Goal: Contribute content

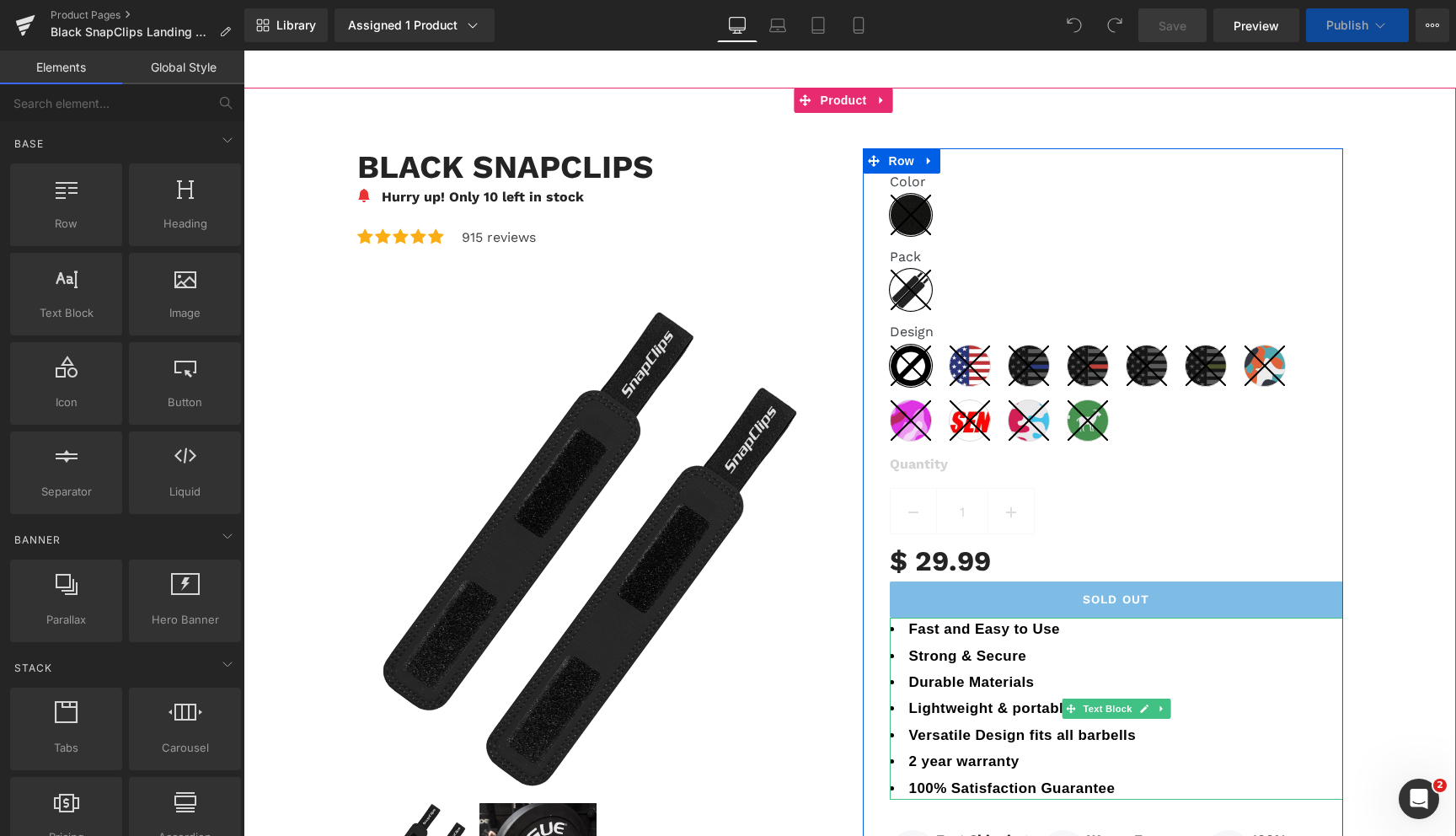
click at [916, 636] on b "Fast and Easy to Use" at bounding box center [984, 629] width 152 height 16
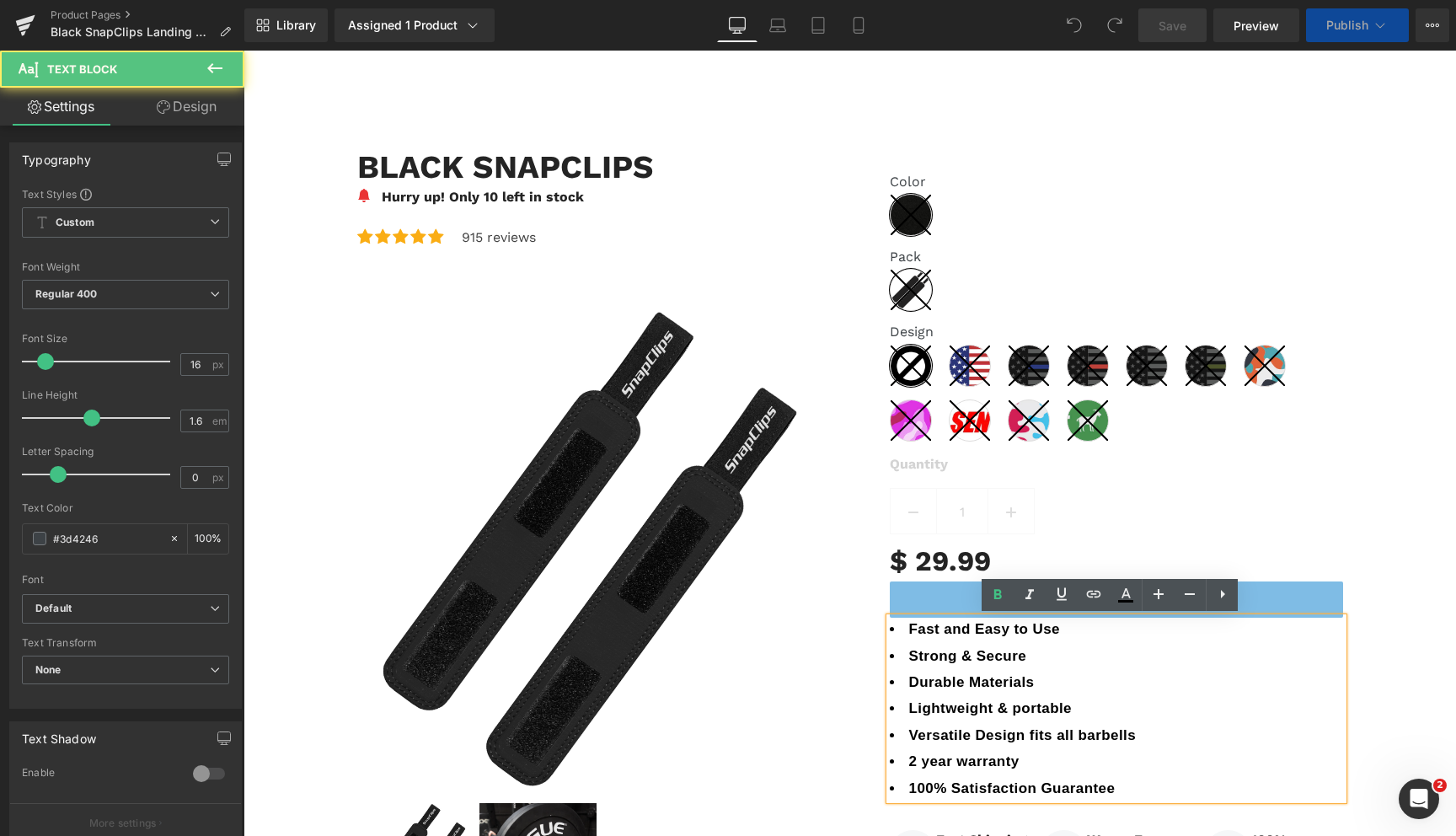
click at [909, 632] on b "Fast and Easy to Use" at bounding box center [984, 629] width 152 height 16
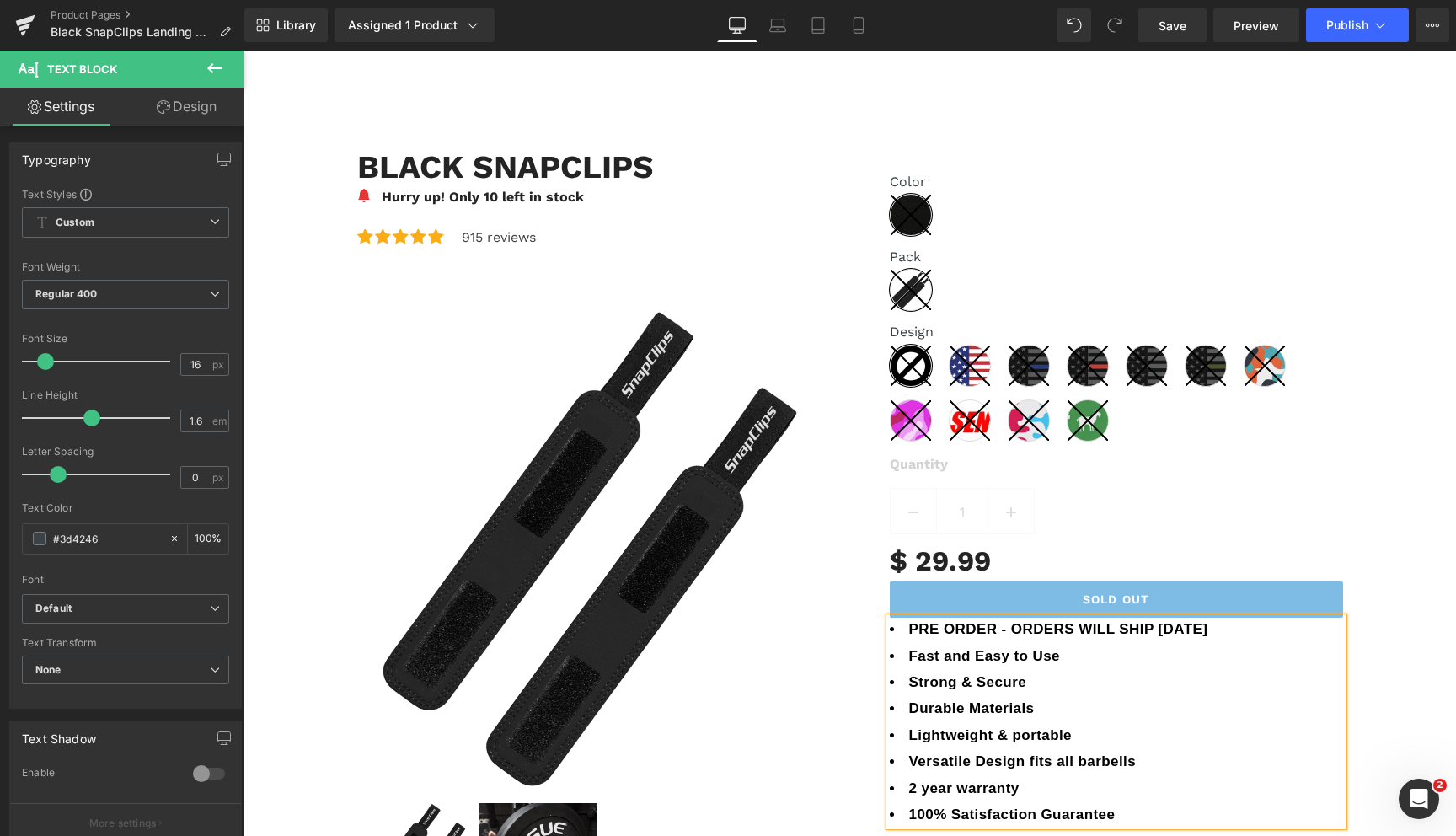
click at [909, 635] on b "PRE ORDER - ORDERS WILL SHIP [DATE]" at bounding box center [1058, 629] width 299 height 16
click at [995, 631] on b "PRE ORDER - ORDERS WILL SHIP [DATE]" at bounding box center [1058, 629] width 299 height 16
drag, startPoint x: 1290, startPoint y: 631, endPoint x: 899, endPoint y: 639, distance: 391.1
click at [899, 639] on li "PRE ORDER ONLY - ORDERS WILL SHIP [DATE]" at bounding box center [1117, 629] width 454 height 23
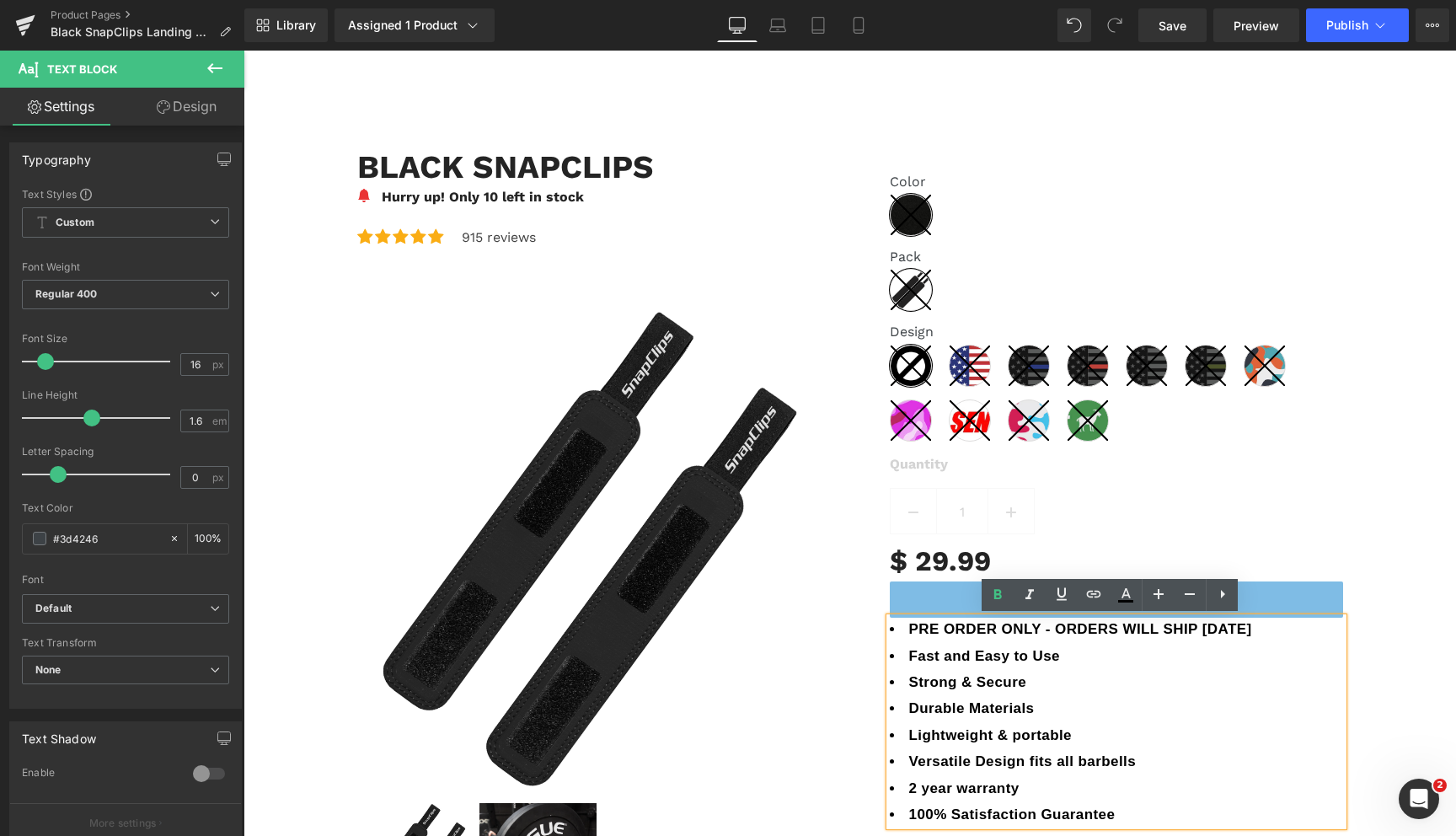
click at [1252, 635] on b "PRE ORDER ONLY - ORDERS WILL SHIP [DATE]" at bounding box center [1080, 629] width 343 height 16
click at [1252, 632] on b "PRE ORDER ONLY - ORDERS WILL SHIP [DATE]" at bounding box center [1080, 629] width 343 height 16
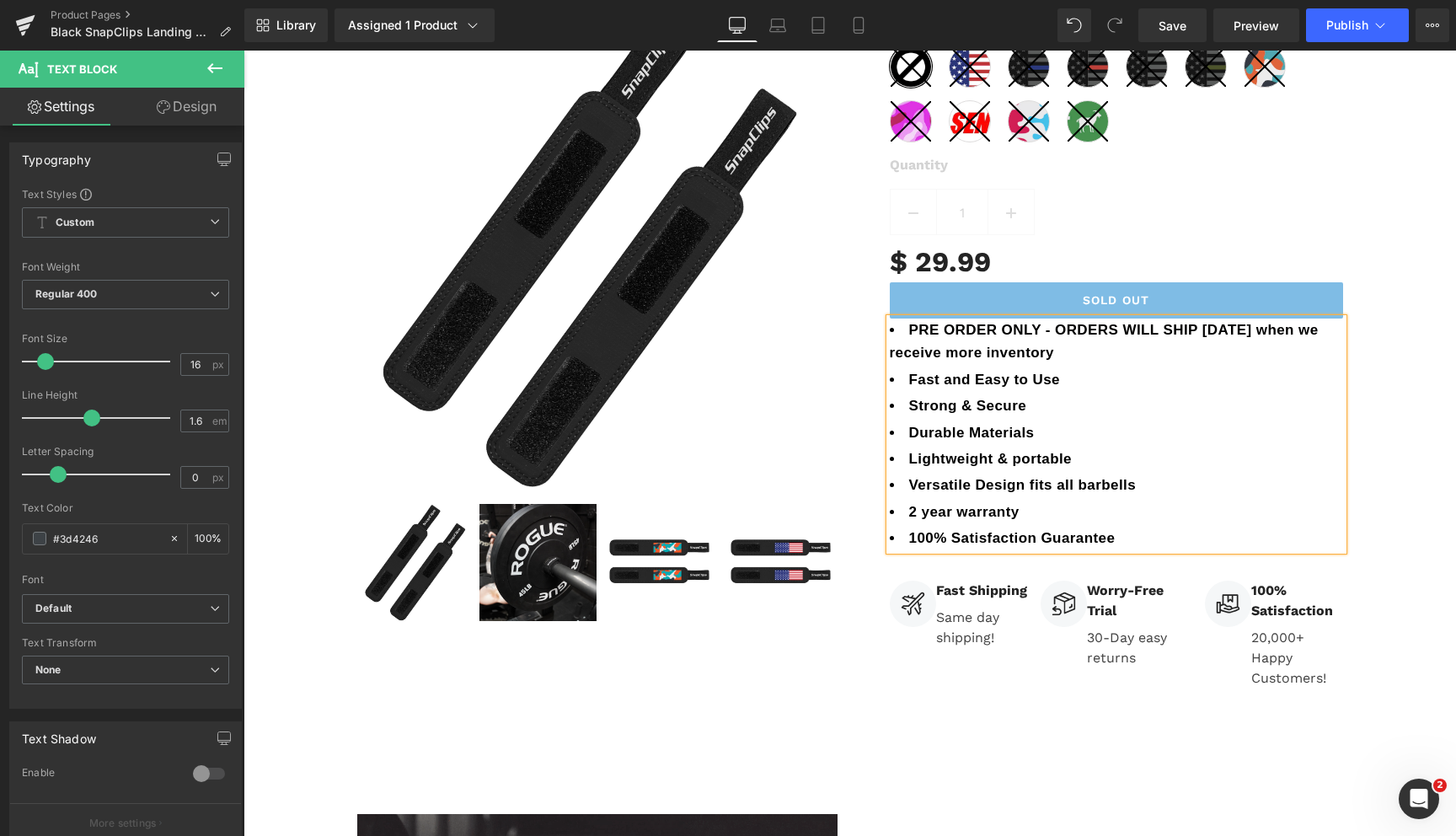
scroll to position [307, 0]
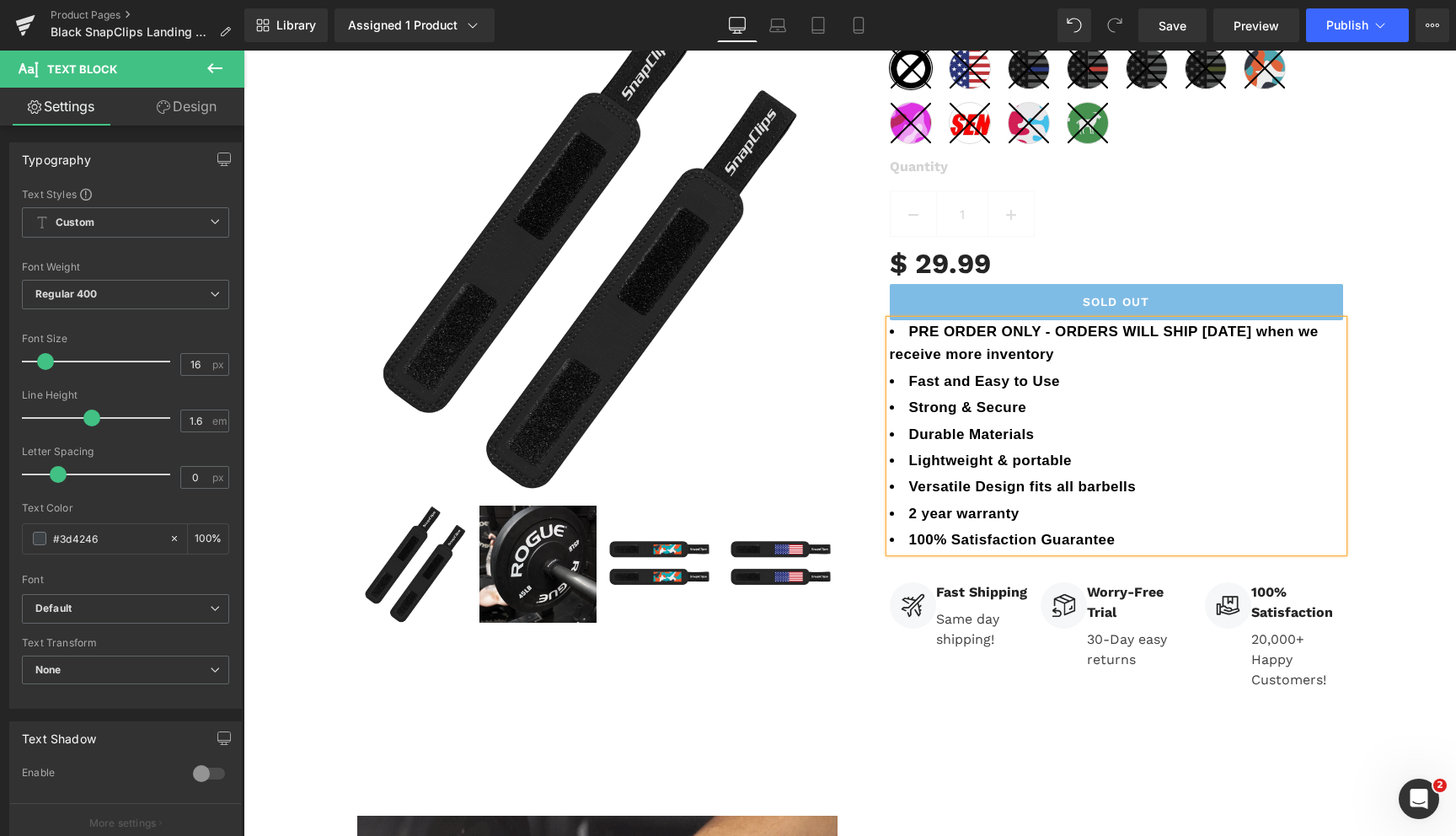
drag, startPoint x: 1071, startPoint y: 357, endPoint x: 902, endPoint y: 328, distance: 171.5
click at [902, 328] on b "PRE ORDER ONLY - ORDERS WILL SHIP [DATE] when we receive more inventory" at bounding box center [1104, 343] width 429 height 39
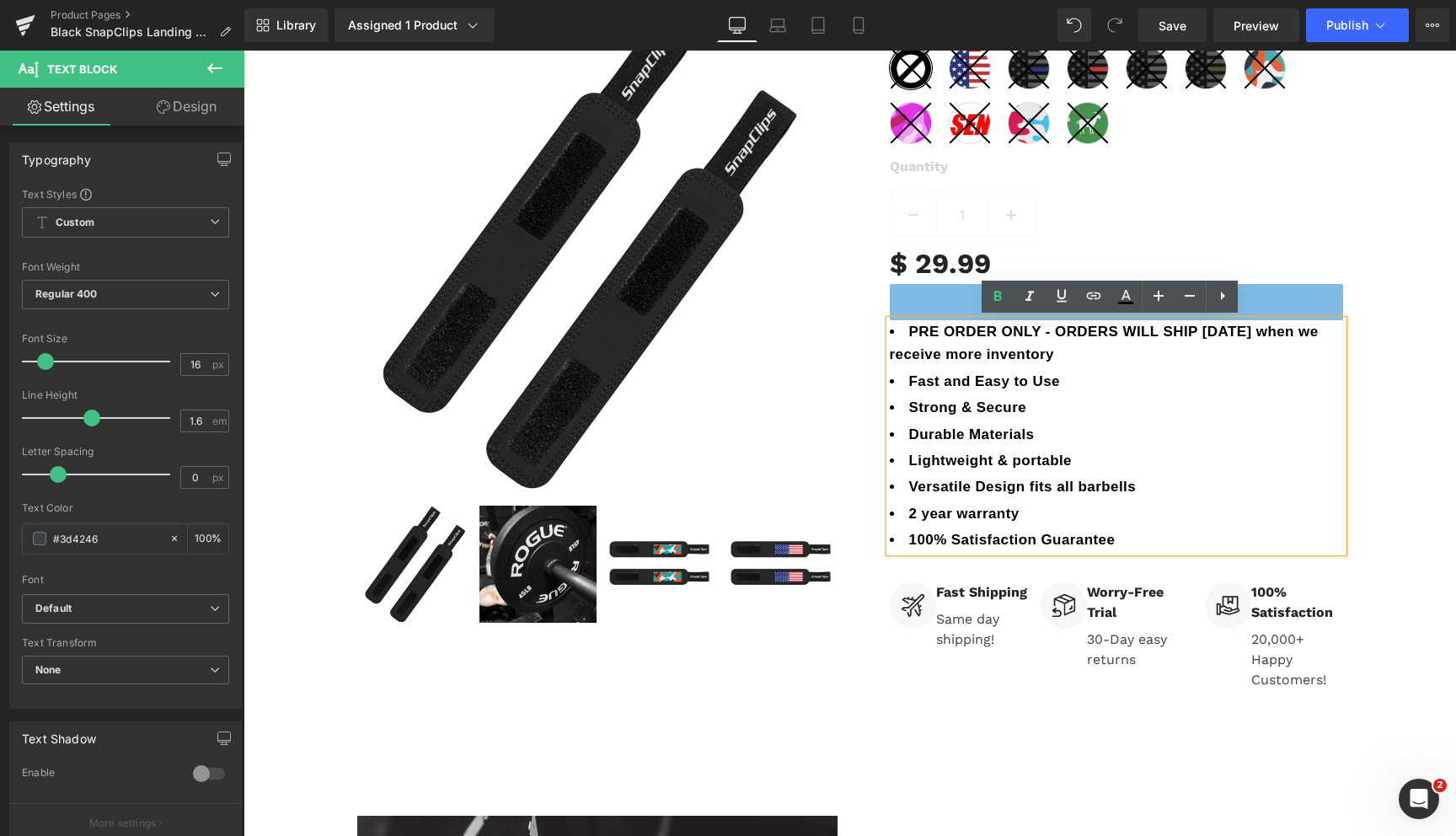
copy b "PRE ORDER ONLY - ORDERS WILL SHIP [DATE] when we receive more inventory"
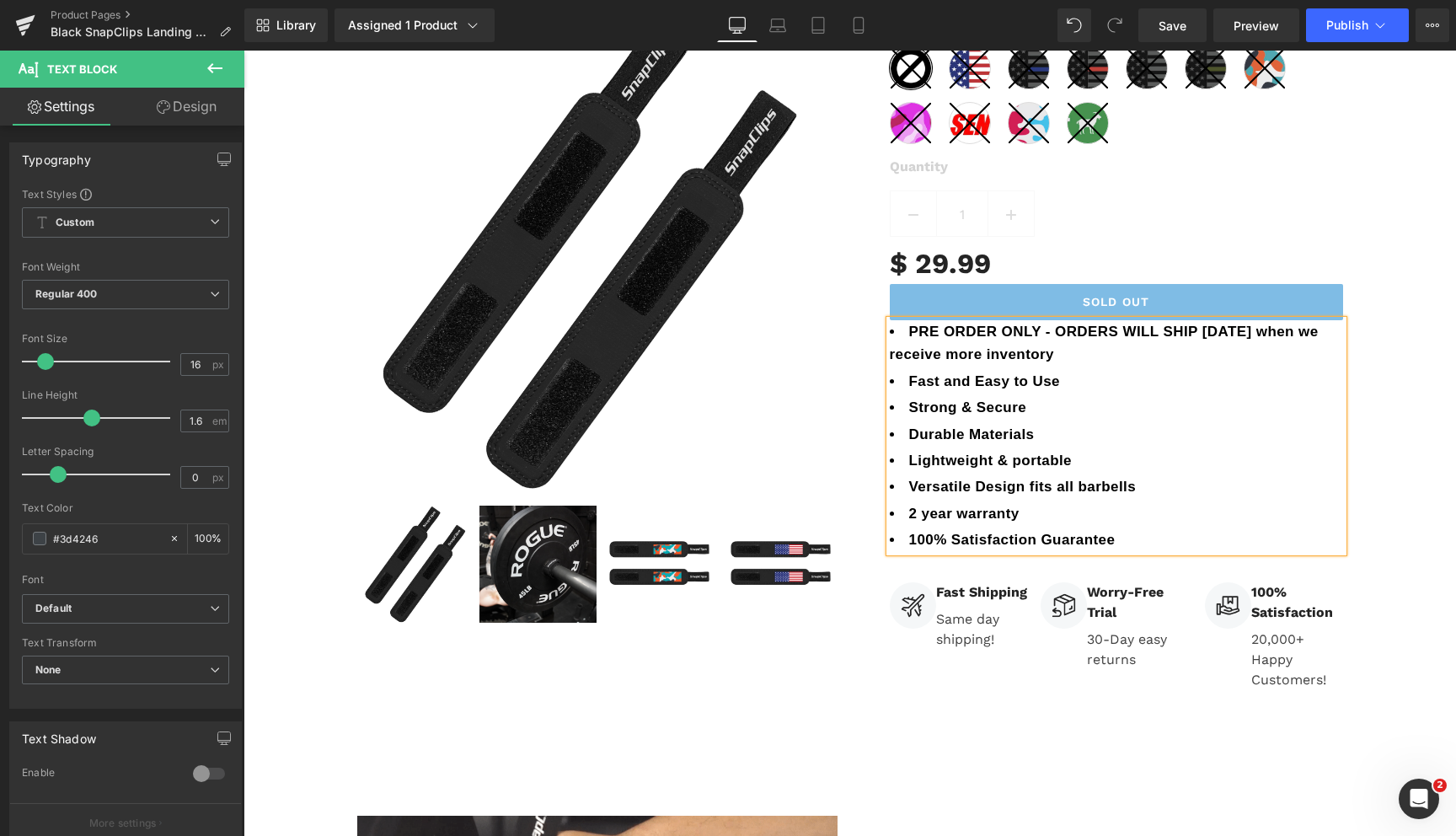
click at [1087, 356] on li "PRE ORDER ONLY - ORDERS WILL SHIP [DATE] when we receive more inventory" at bounding box center [1117, 343] width 454 height 46
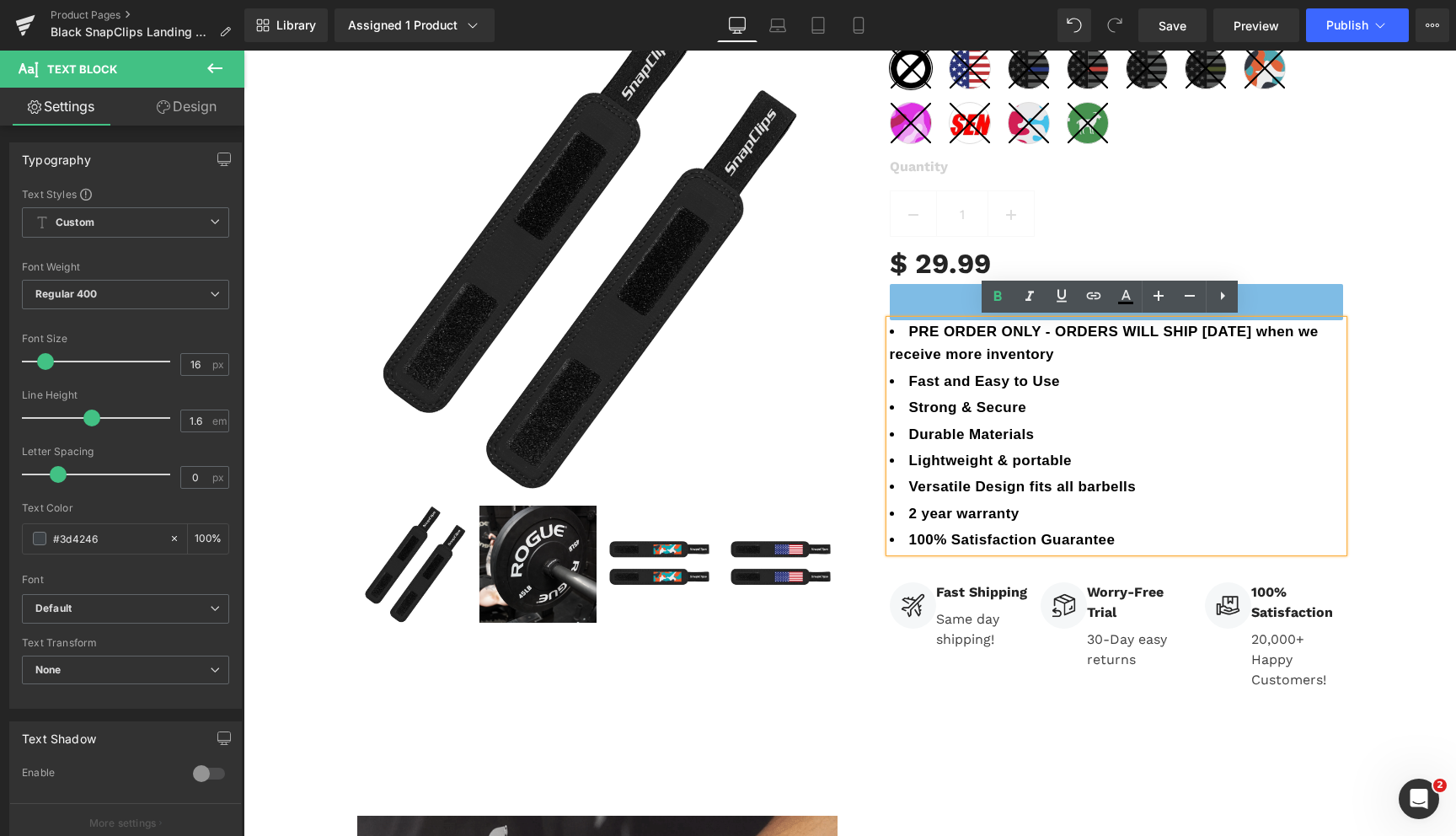
drag, startPoint x: 1073, startPoint y: 357, endPoint x: 905, endPoint y: 326, distance: 170.8
click at [905, 326] on li "PRE ORDER ONLY - ORDERS WILL SHIP [DATE] when we receive more inventory" at bounding box center [1117, 343] width 454 height 46
click at [1123, 296] on icon at bounding box center [1126, 295] width 9 height 10
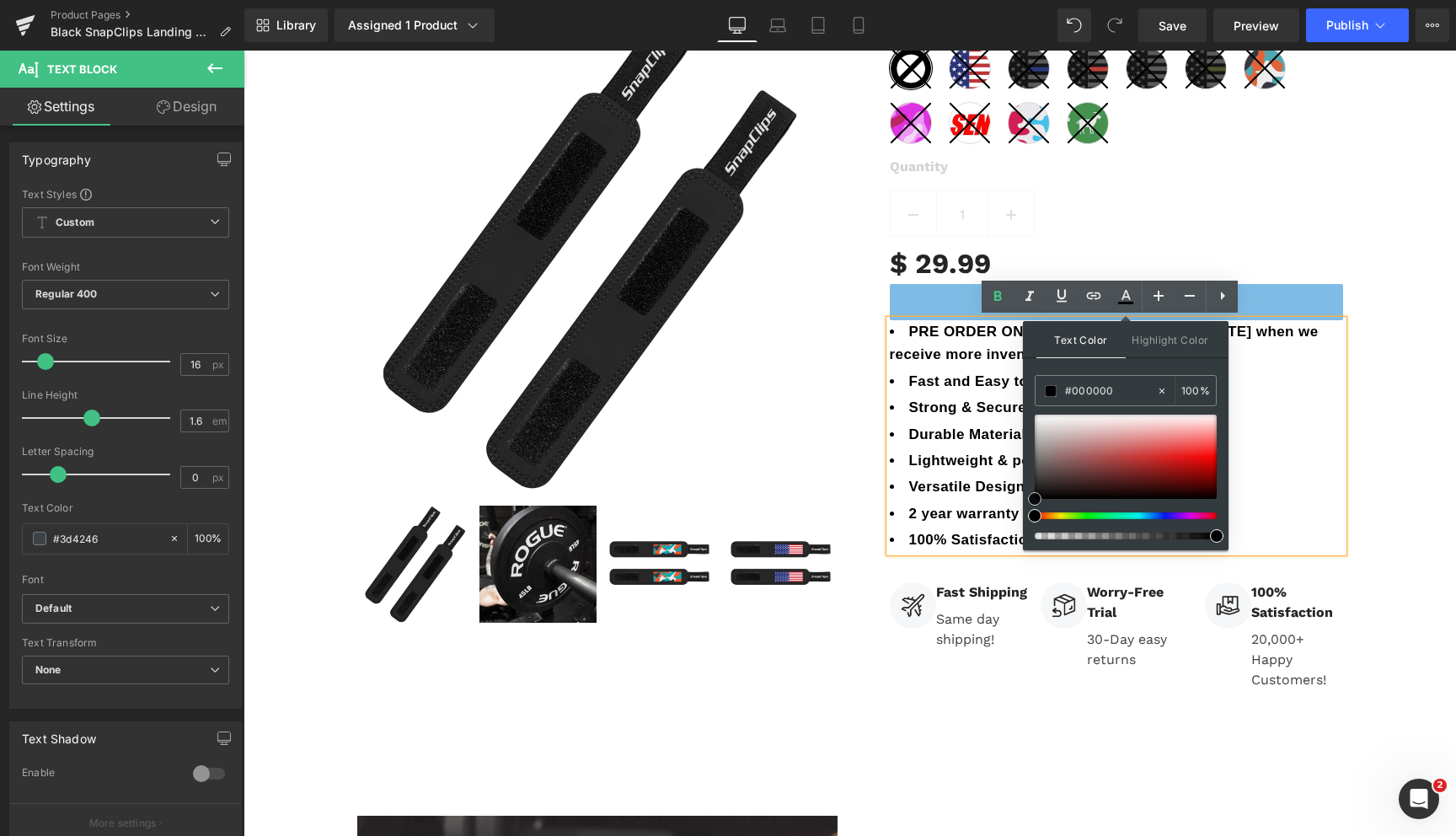
click at [1209, 445] on div at bounding box center [1125, 457] width 182 height 85
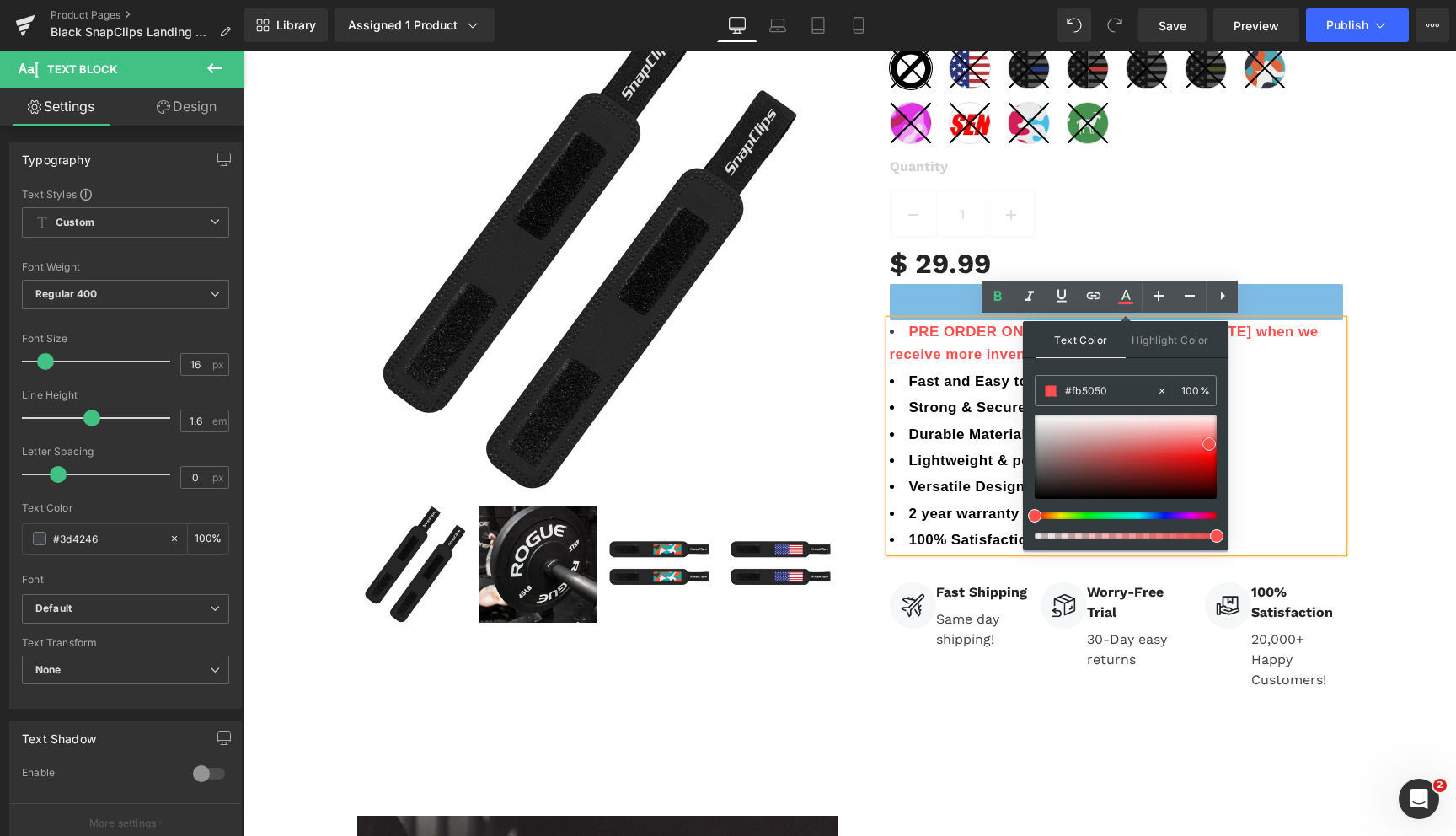
click at [1194, 461] on div at bounding box center [1125, 457] width 182 height 85
click at [1206, 457] on div at bounding box center [1125, 457] width 182 height 85
click at [1210, 448] on div at bounding box center [1125, 457] width 182 height 85
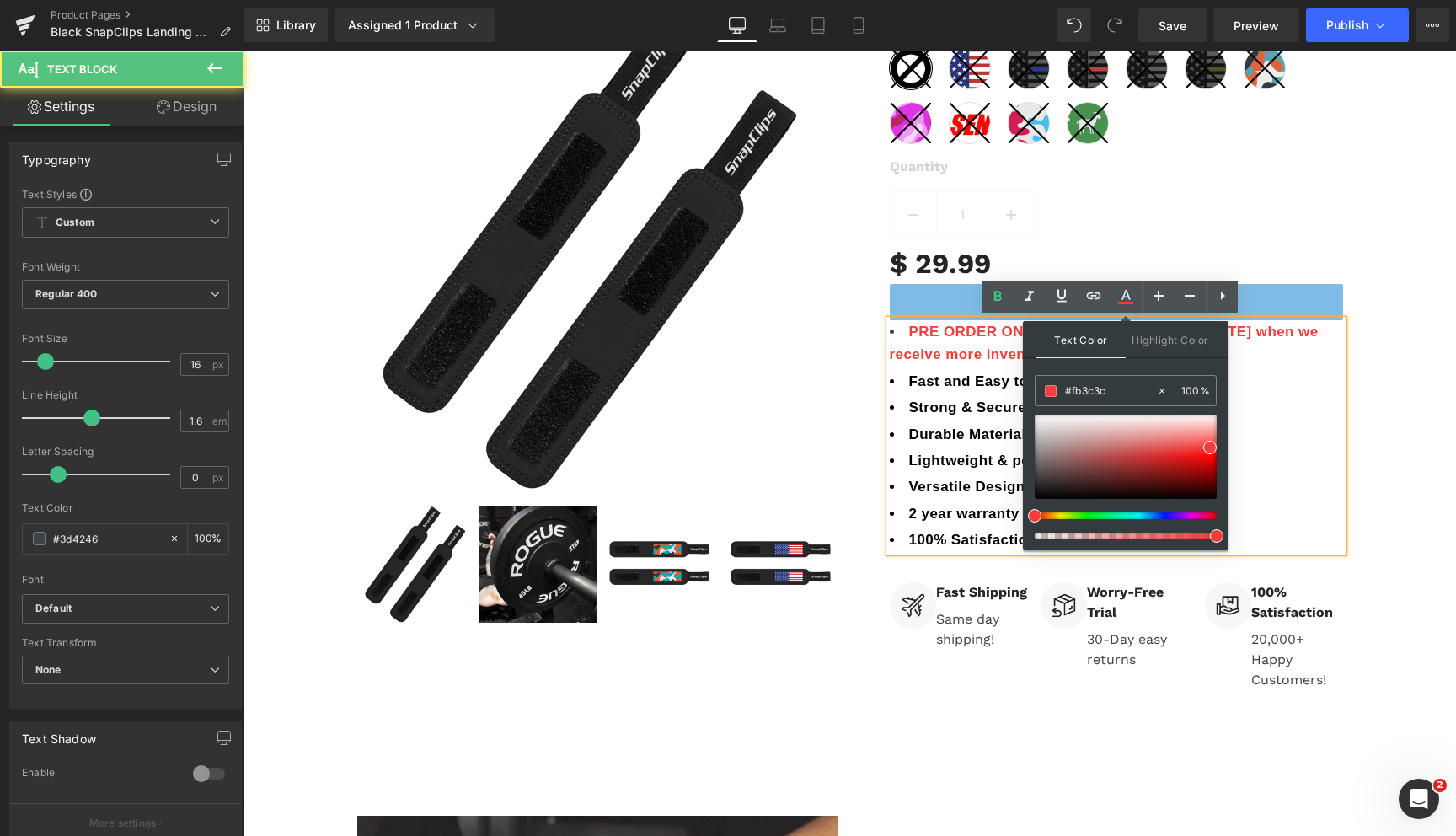
click at [1266, 424] on li "Durable Materials" at bounding box center [1117, 435] width 454 height 23
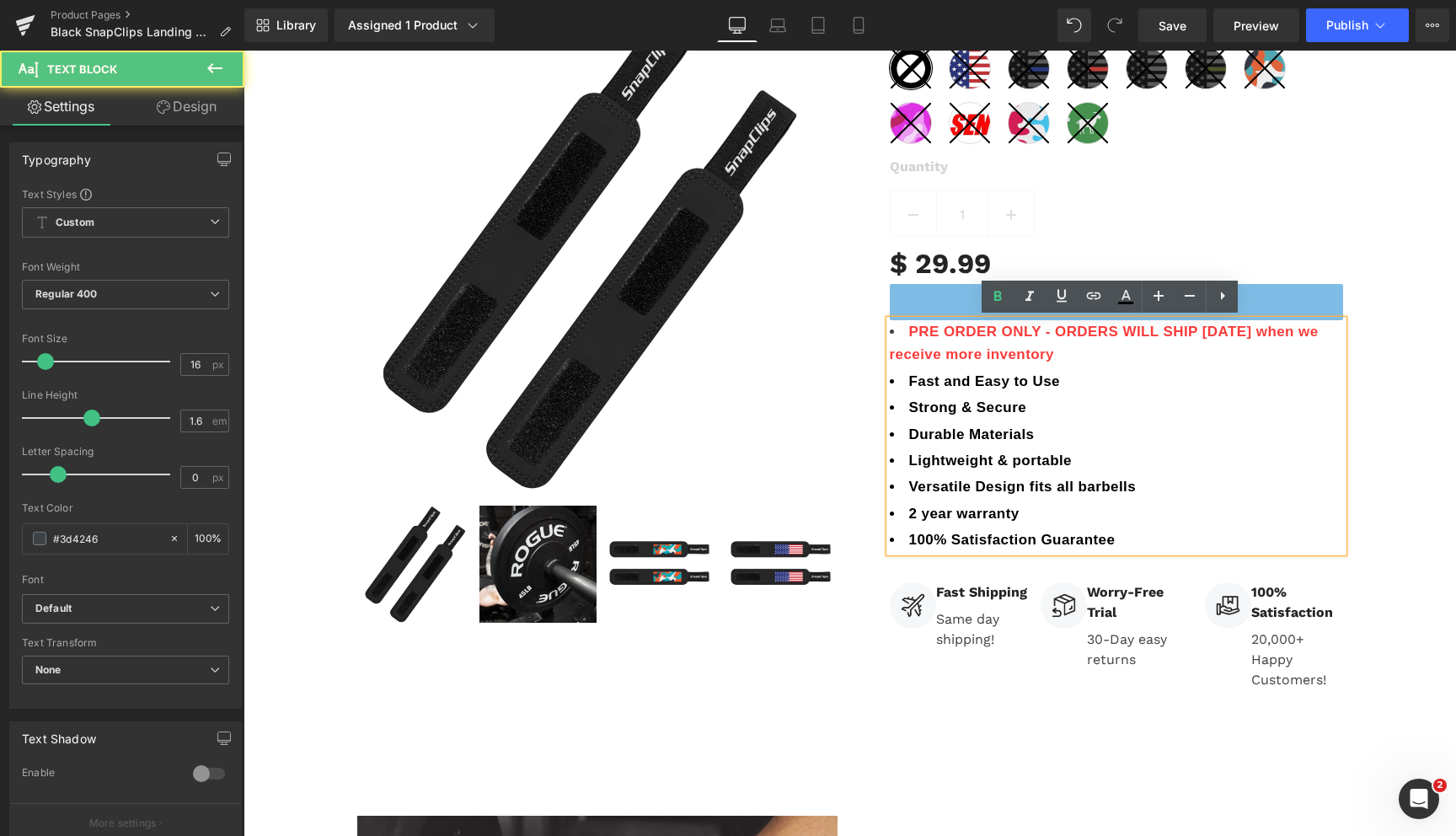
drag, startPoint x: 1078, startPoint y: 351, endPoint x: 900, endPoint y: 336, distance: 178.6
click at [900, 336] on li "PRE ORDER ONLY - ORDERS WILL SHIP [DATE] when we receive more inventory" at bounding box center [1117, 343] width 454 height 46
copy b "PRE ORDER ONLY - ORDERS WILL SHIP [DATE] when we receive more inventory"
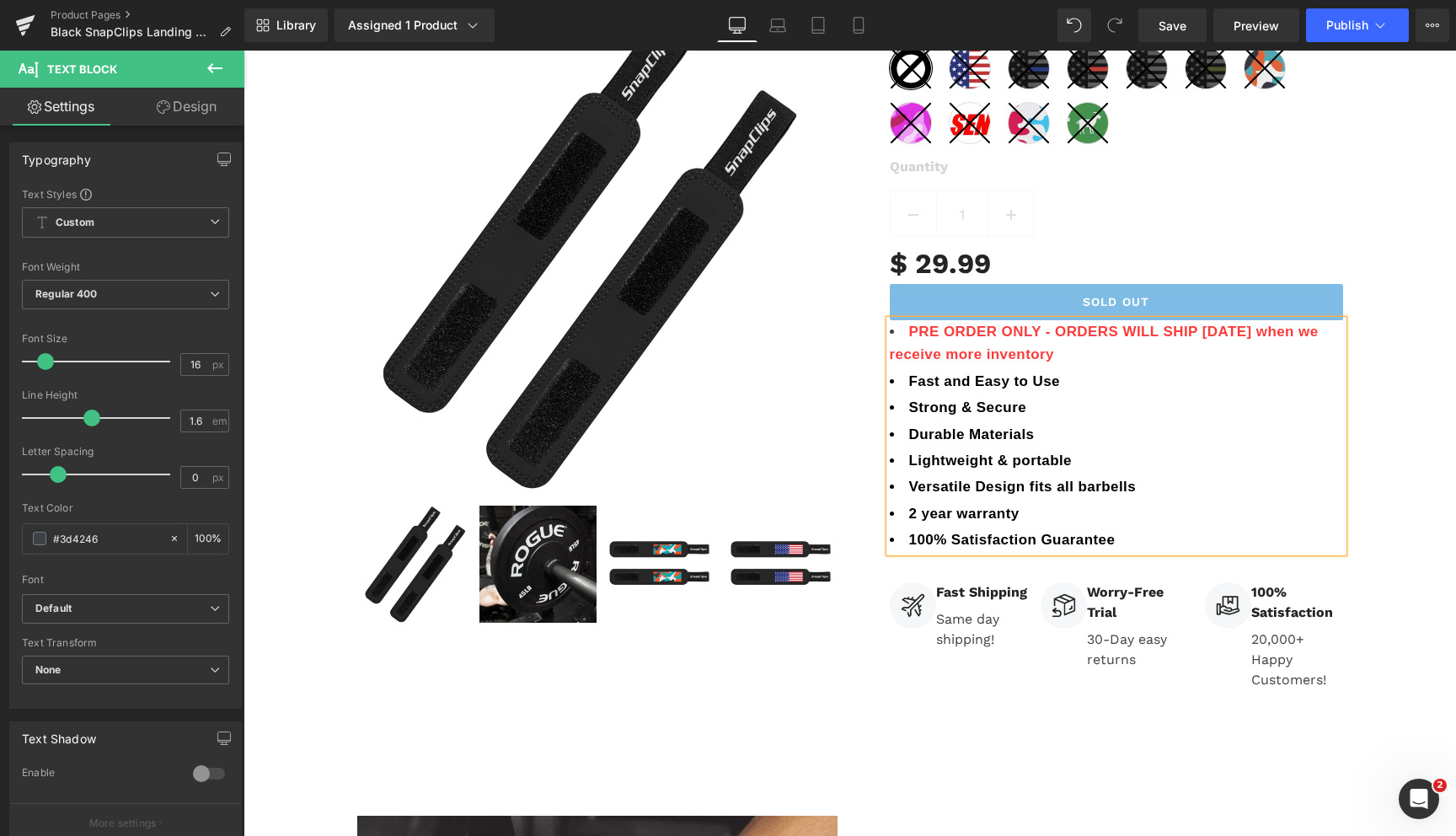
click at [1071, 344] on li "PRE ORDER ONLY - ORDERS WILL SHIP [DATE] when we receive more inventory" at bounding box center [1117, 343] width 454 height 46
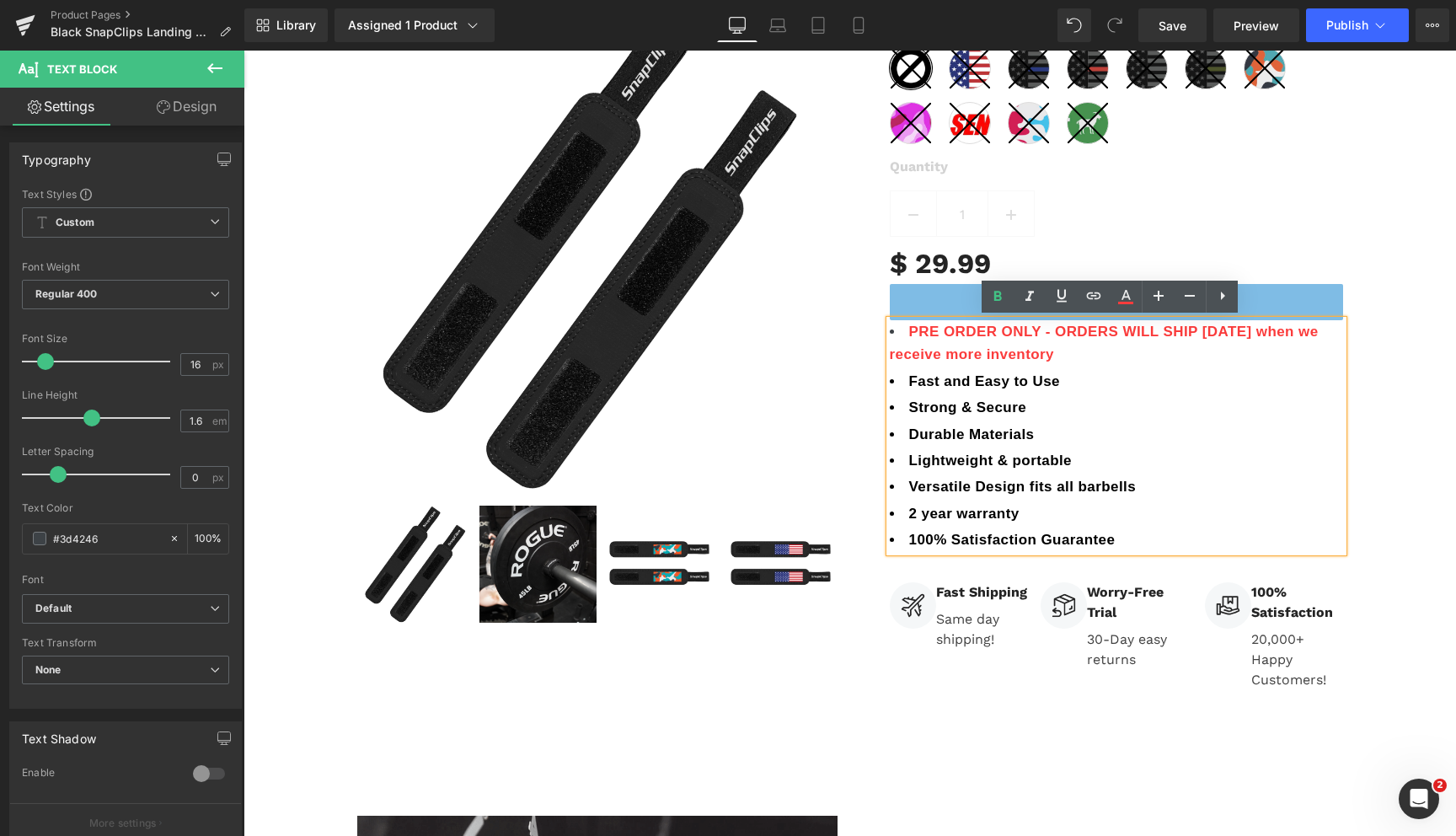
drag, startPoint x: 1073, startPoint y: 351, endPoint x: 906, endPoint y: 333, distance: 168.0
click at [906, 333] on li "PRE ORDER ONLY - ORDERS WILL SHIP [DATE] when we receive more inventory" at bounding box center [1117, 343] width 454 height 46
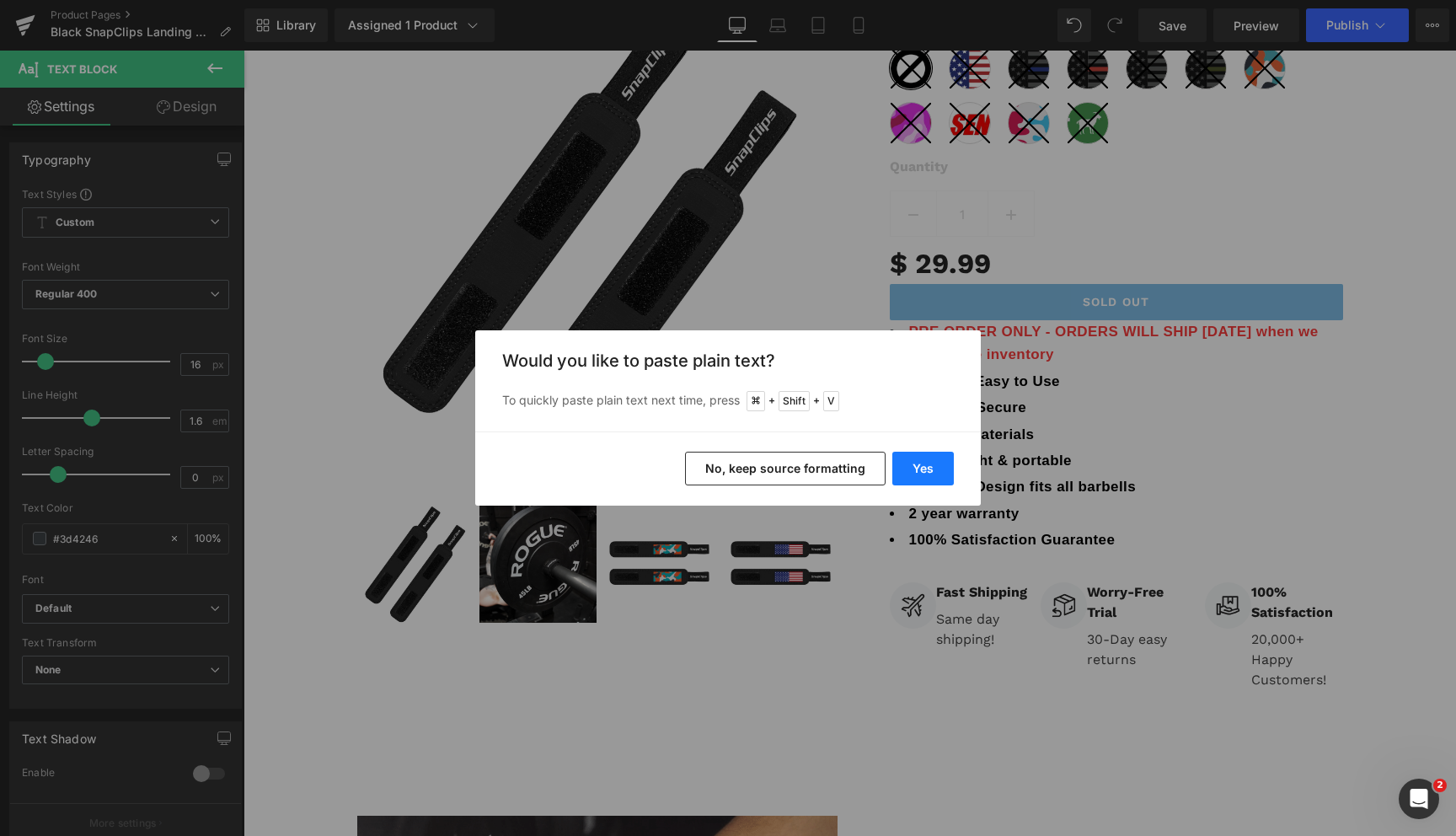
click at [916, 473] on button "Yes" at bounding box center [923, 469] width 62 height 34
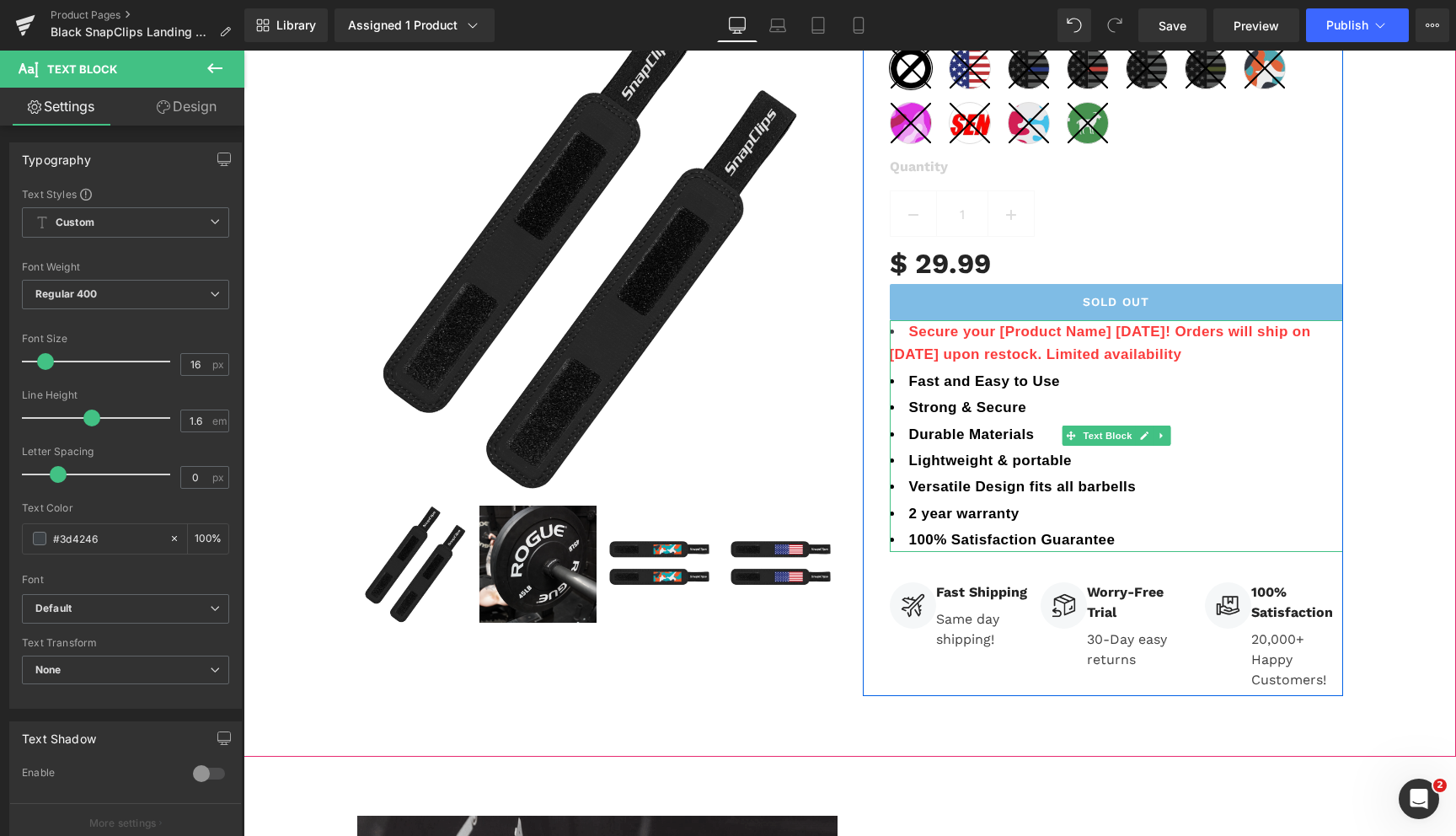
click at [1103, 333] on span "Secure your [Product Name] [DATE]! Orders will ship on [DATE] upon restock. Lim…" at bounding box center [1100, 343] width 422 height 39
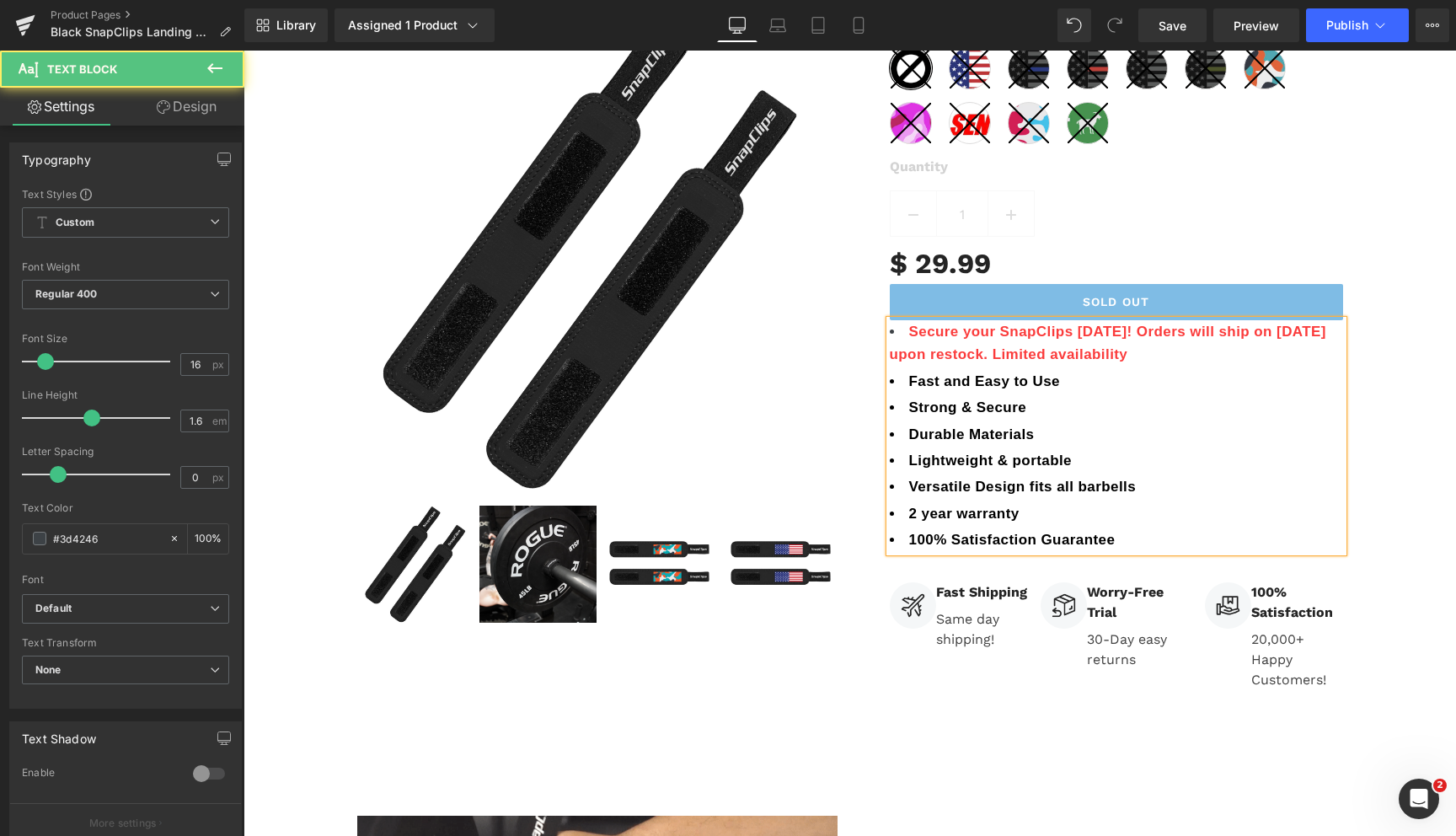
click at [953, 335] on span "Secure your SnapClips [DATE]! Orders will ship on [DATE] upon restock. Limited …" at bounding box center [1108, 343] width 437 height 39
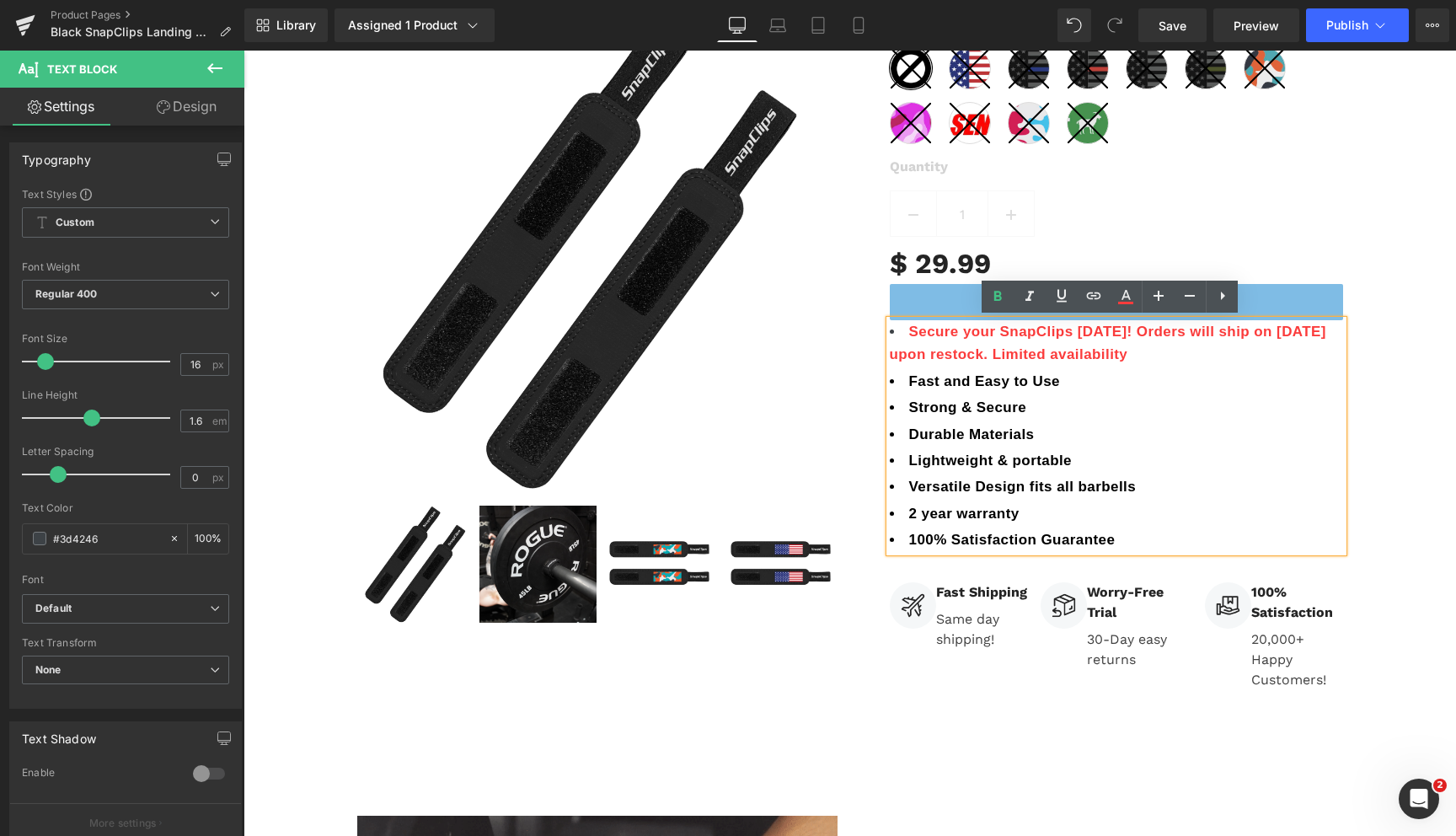
click at [1395, 374] on div "Black SnapClips (P) Title Image Hurry up! Only 10 left in stock Text Block Icon…" at bounding box center [850, 265] width 1212 height 879
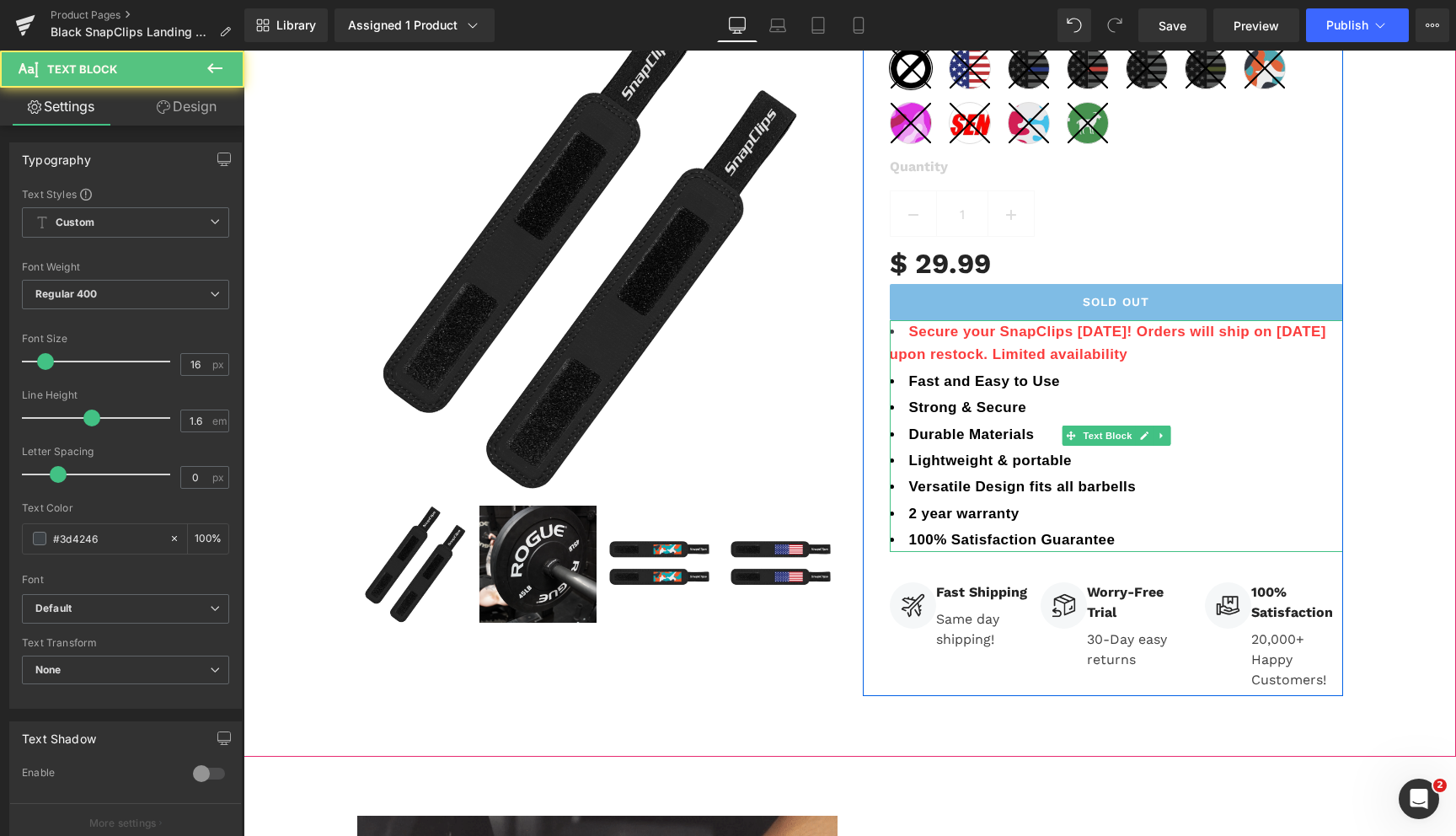
click at [1115, 329] on span "Secure your SnapClips [DATE]! Orders will ship on [DATE] upon restock. Limited …" at bounding box center [1108, 343] width 437 height 39
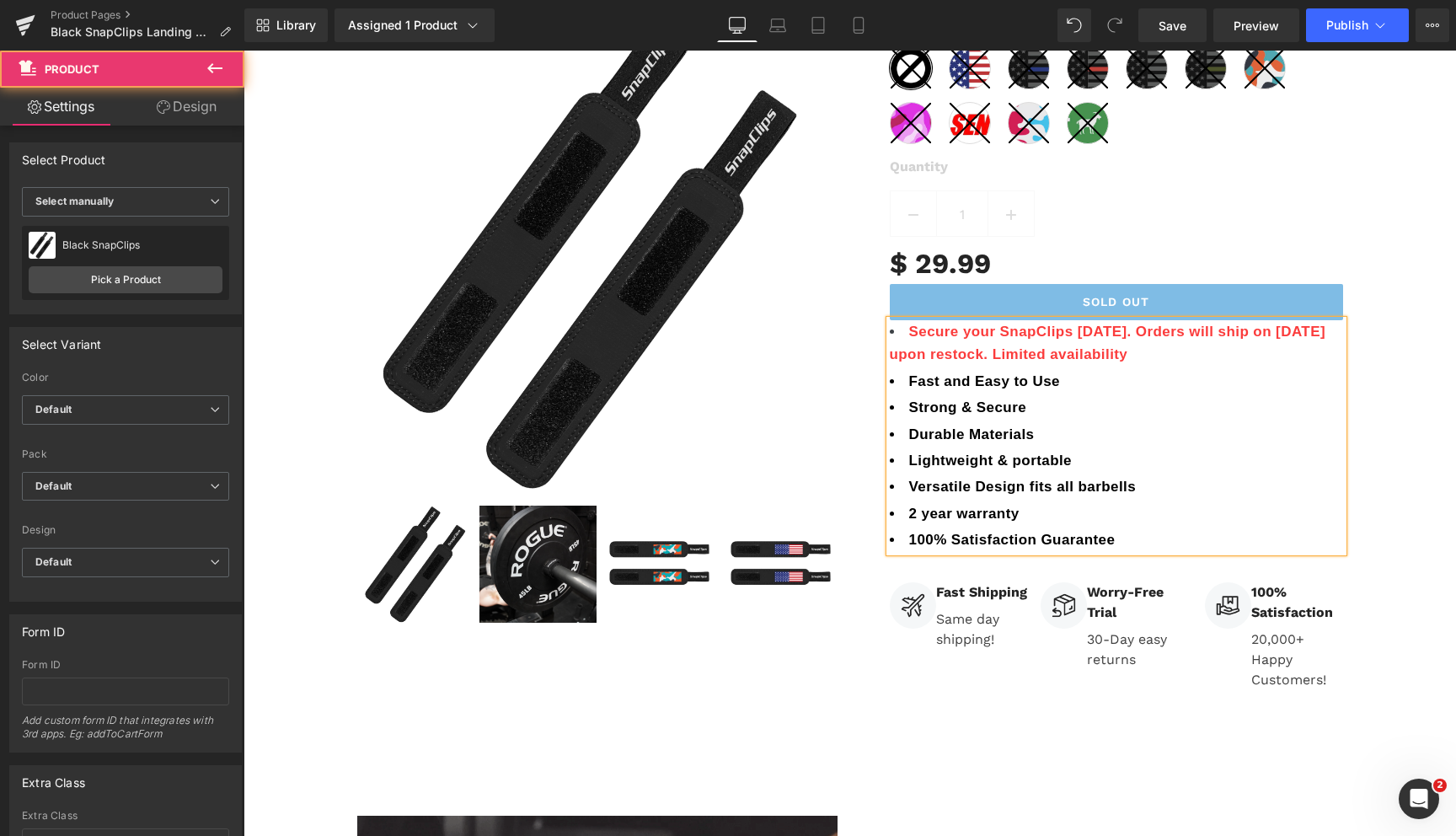
click at [1421, 349] on div "Black SnapClips (P) Title Image Hurry up! Only 10 left in stock Text Block Icon…" at bounding box center [850, 265] width 1212 height 879
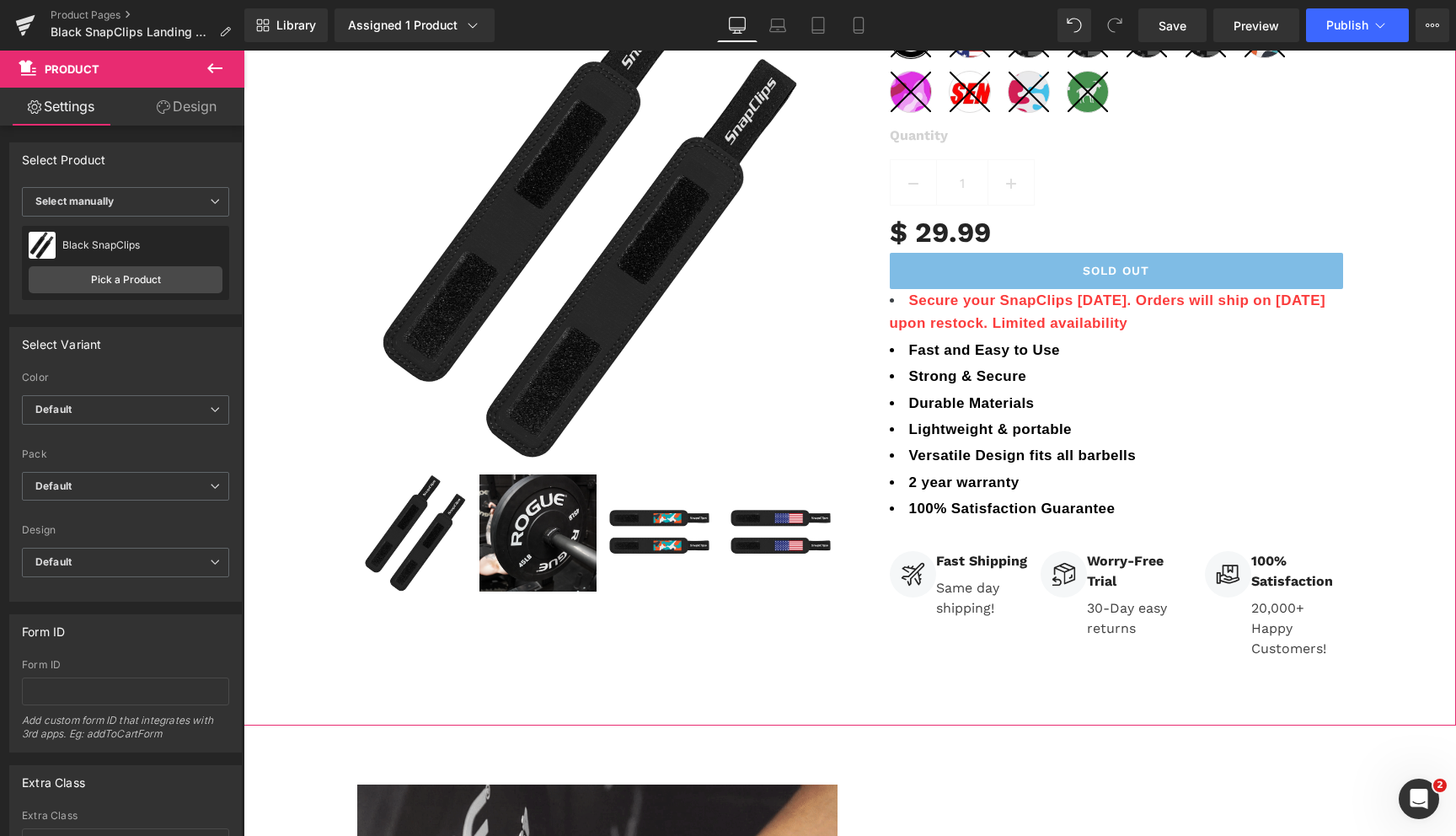
scroll to position [0, 0]
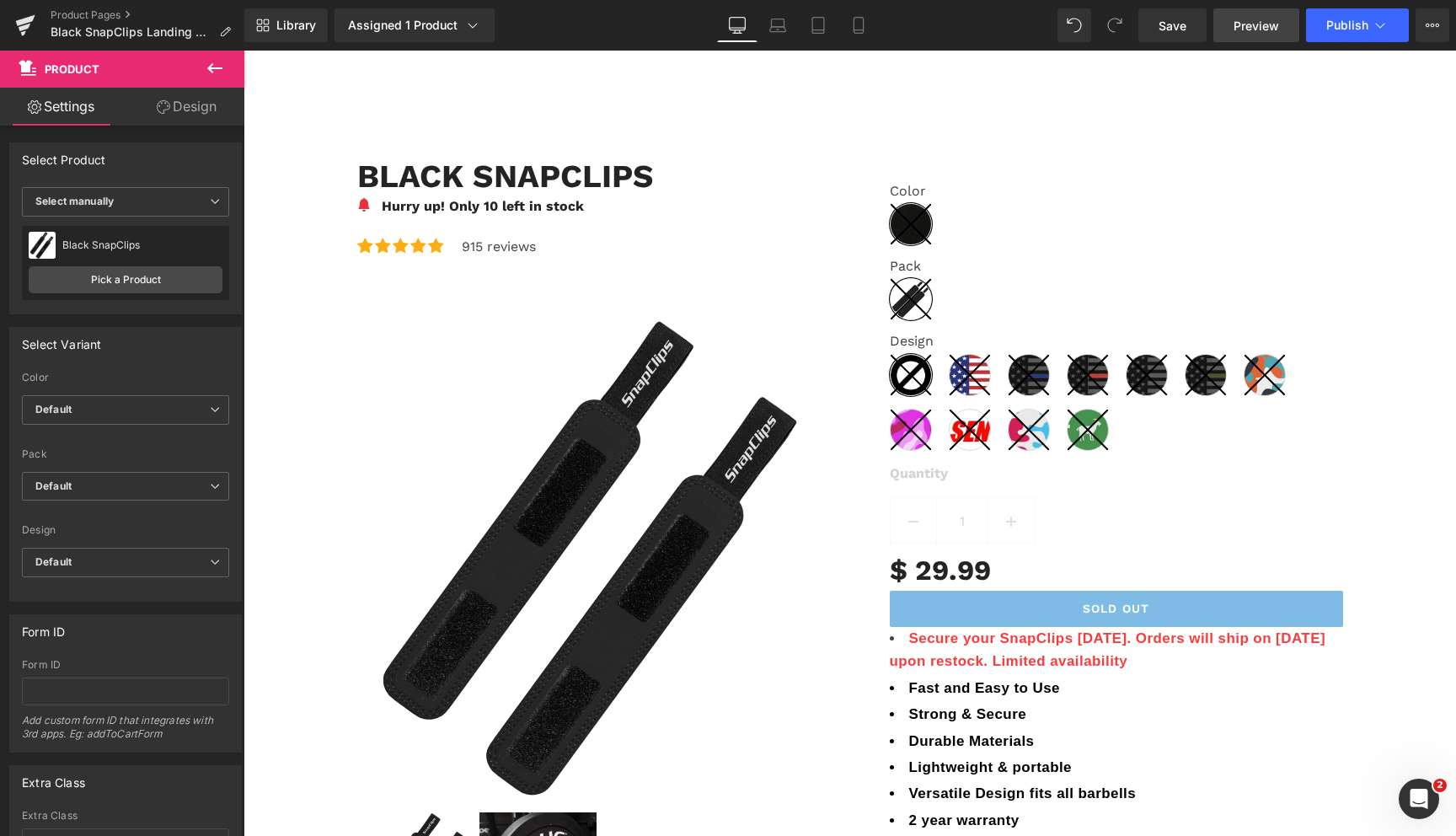
click at [1246, 31] on span "Preview" at bounding box center [1256, 25] width 46 height 18
click at [1190, 27] on link "Save" at bounding box center [1172, 25] width 69 height 34
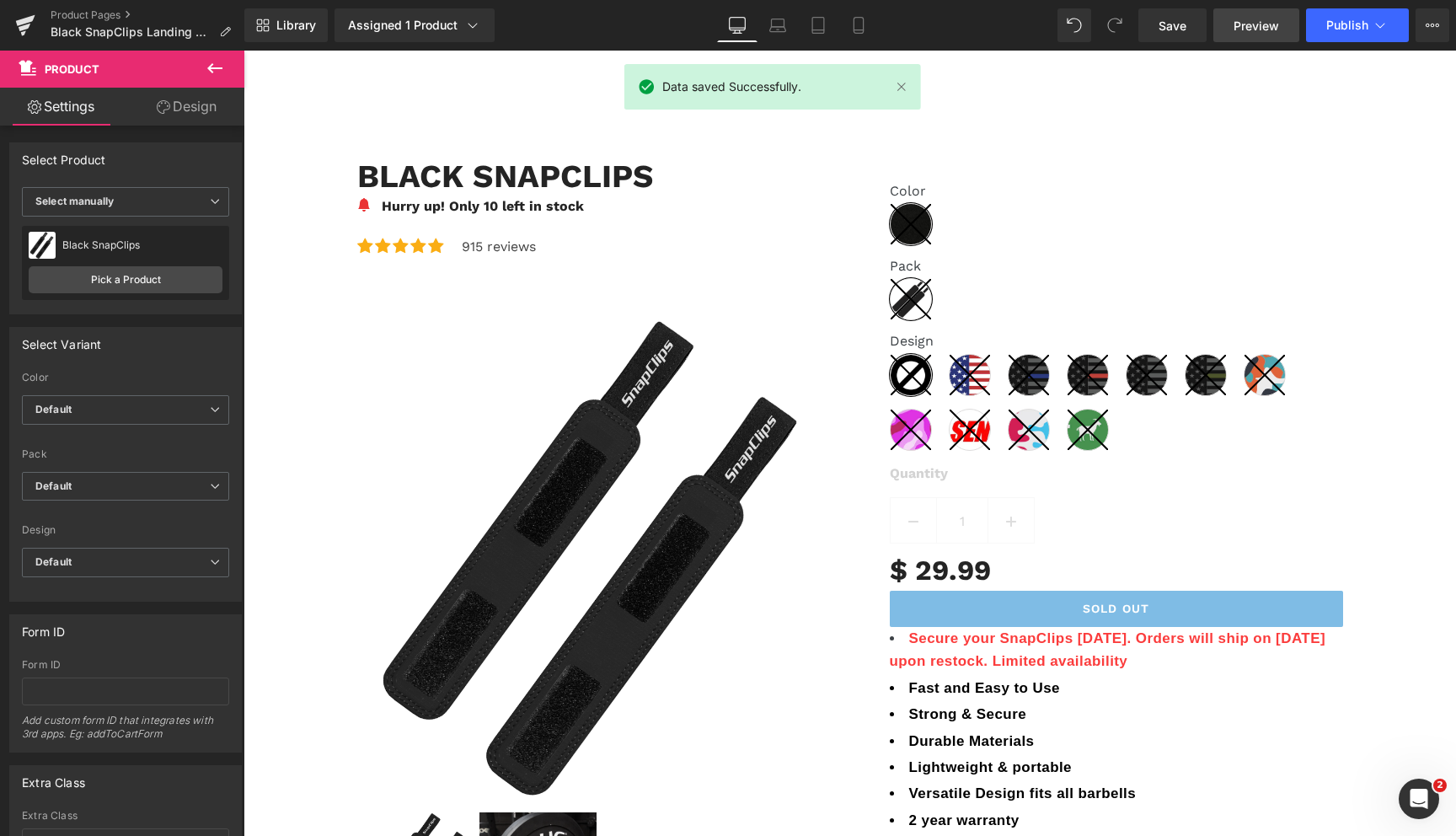
click at [1243, 31] on span "Preview" at bounding box center [1256, 25] width 46 height 18
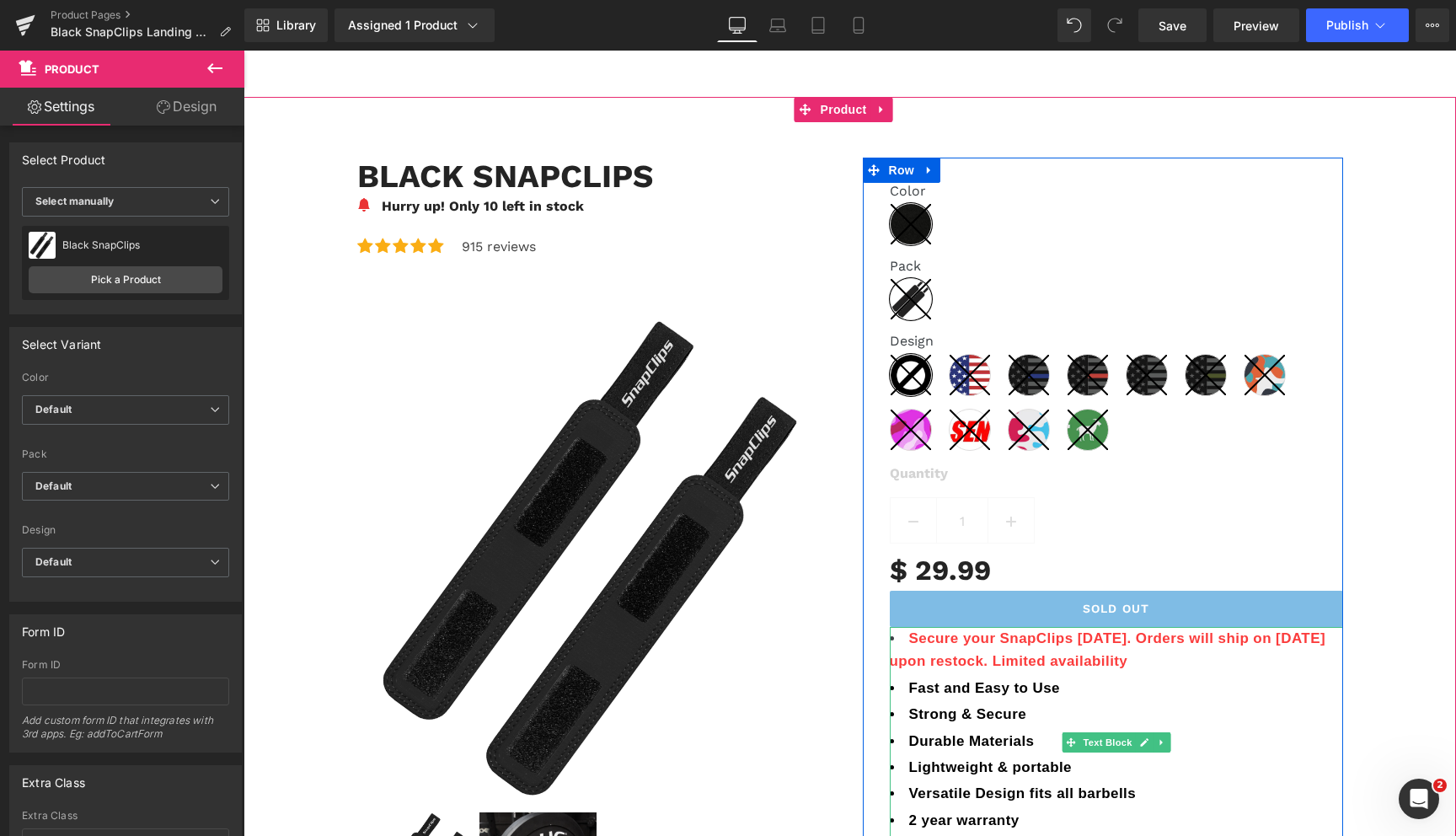
click at [1123, 642] on span "Secure your SnapClips [DATE]. Orders will ship on [DATE] upon restock. Limited …" at bounding box center [1108, 651] width 437 height 39
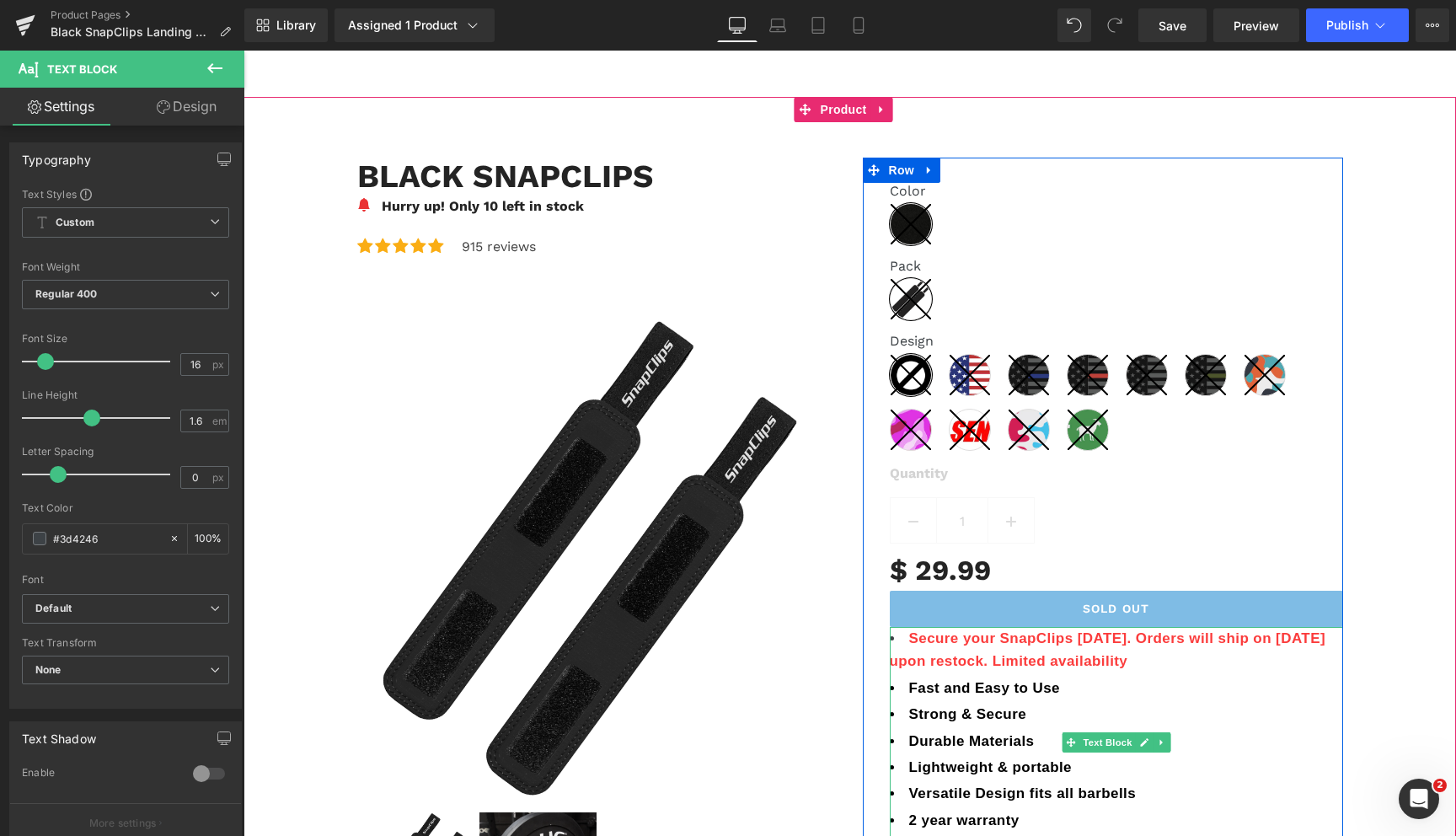
click at [890, 662] on span "Secure your SnapClips [DATE]. Orders will ship on [DATE] upon restock. Limited …" at bounding box center [1108, 651] width 437 height 39
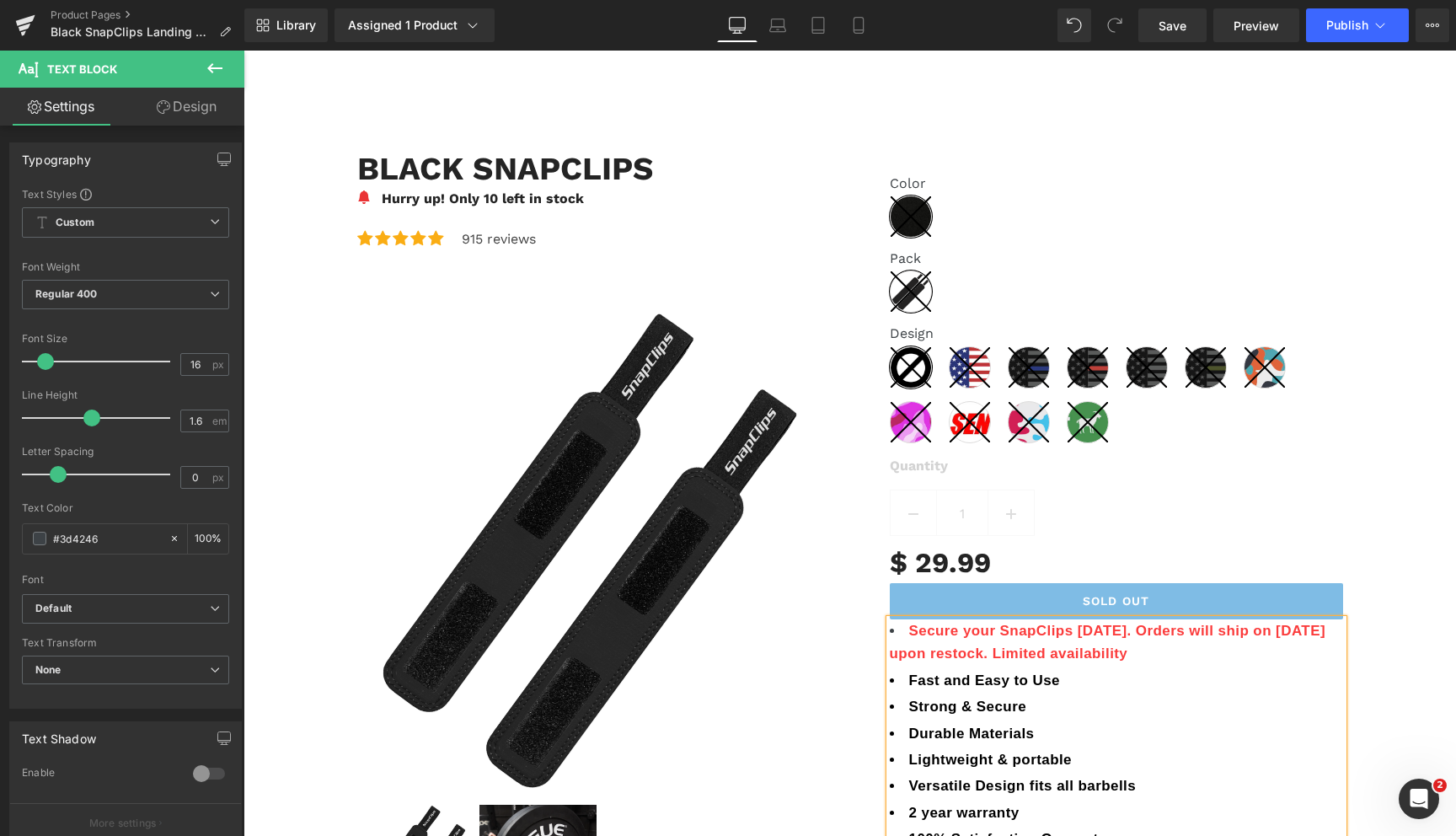
scroll to position [30, 0]
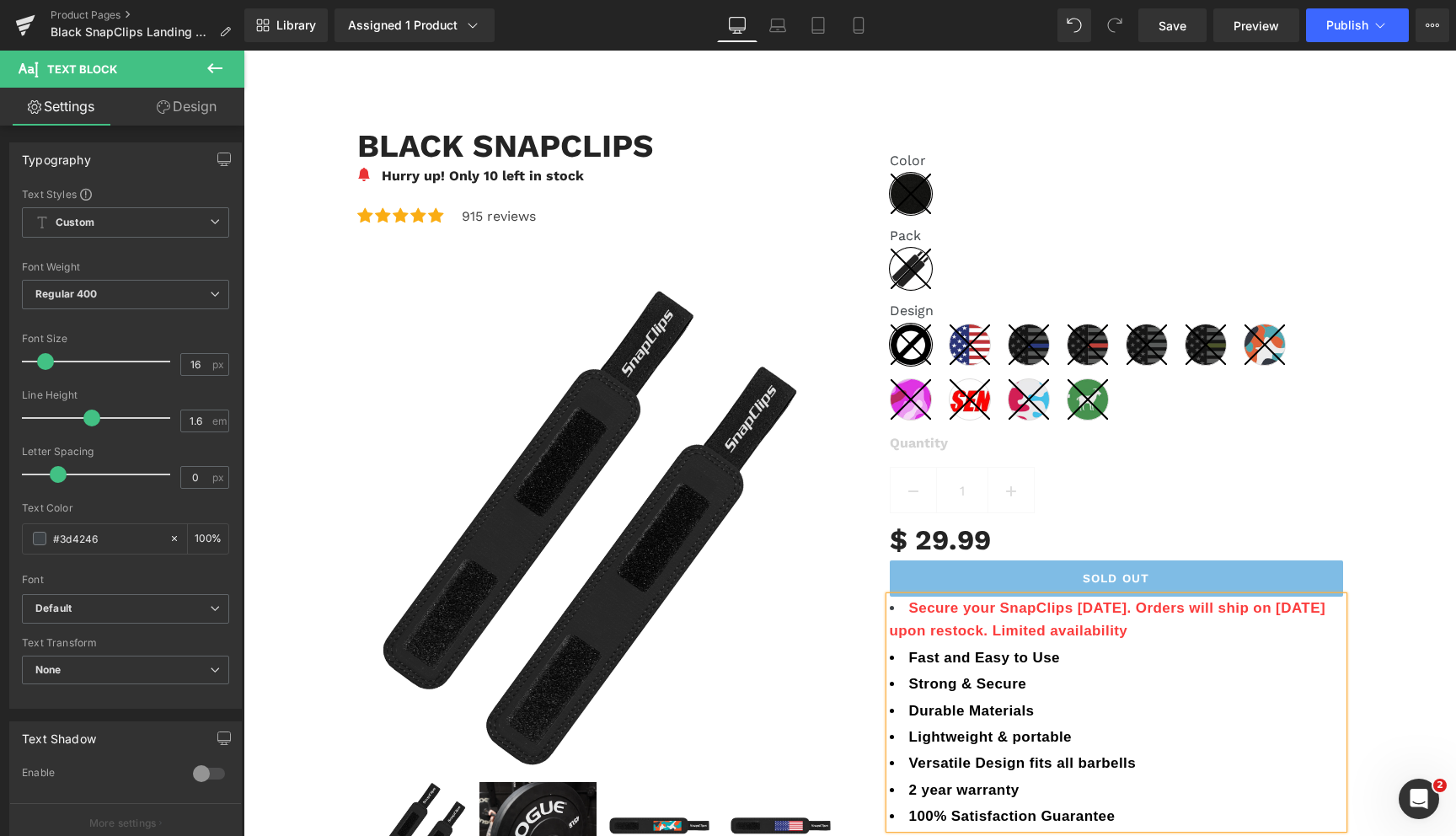
click at [890, 638] on span "Secure your SnapClips [DATE]. Orders will ship on [DATE] upon restock. Limited …" at bounding box center [1108, 620] width 437 height 39
click at [1169, 38] on link "Save" at bounding box center [1172, 25] width 69 height 34
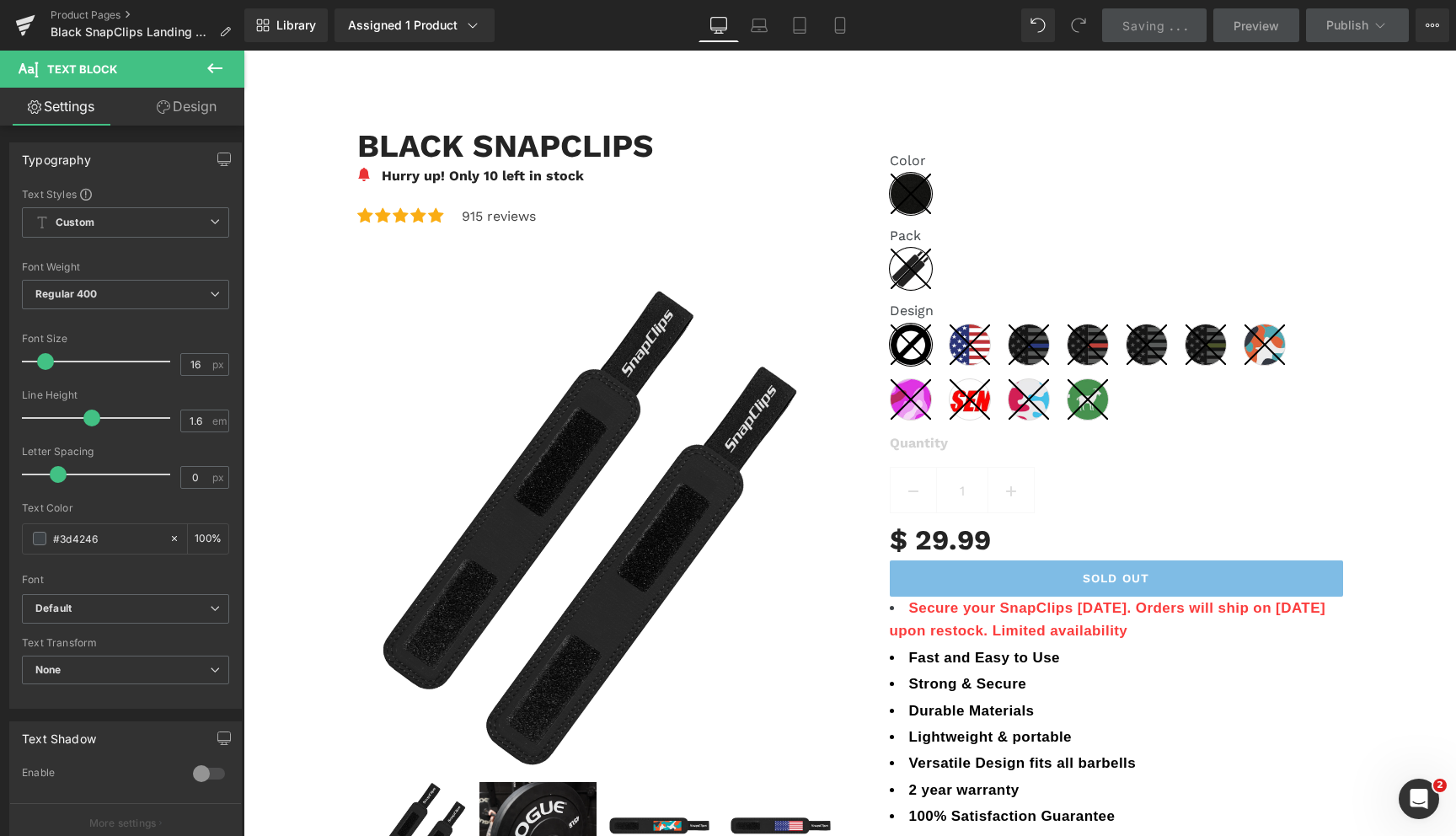
click at [1250, 22] on span "Preview" at bounding box center [1256, 25] width 46 height 18
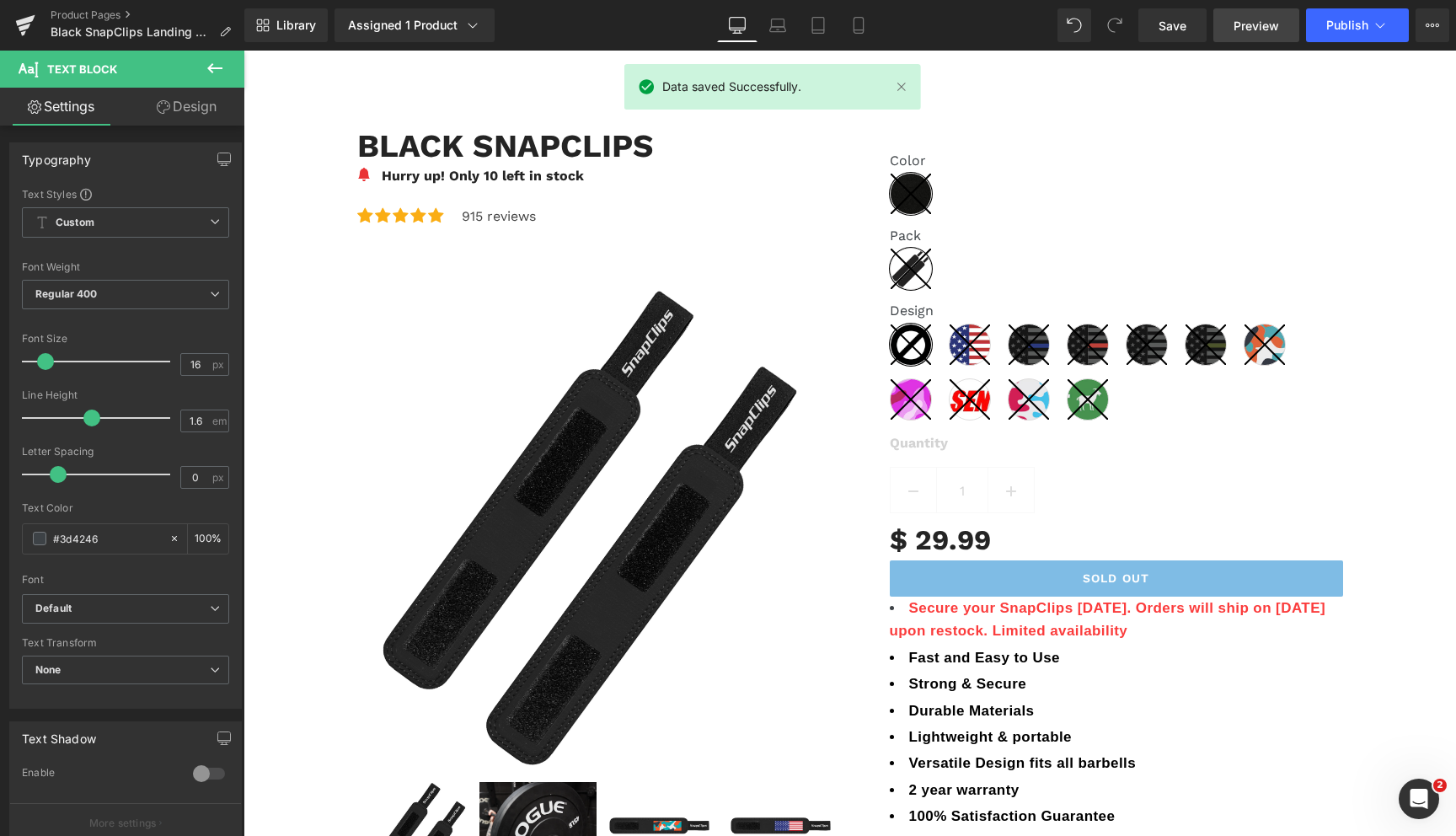
click at [1250, 22] on span "Preview" at bounding box center [1256, 25] width 46 height 18
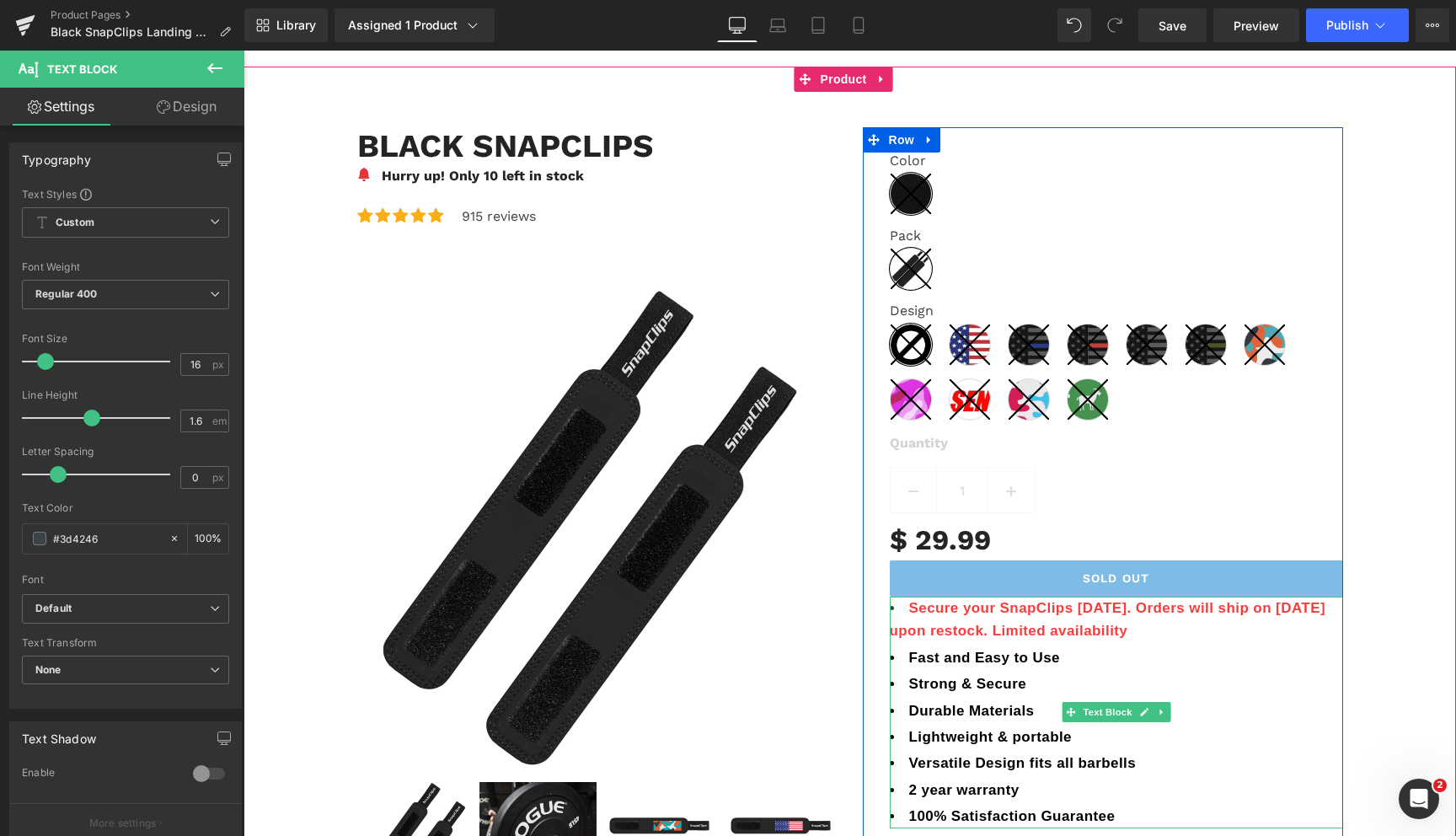
click at [1244, 614] on span "Secure your SnapClips [DATE]. Orders will ship on [DATE] upon restock. Limited …" at bounding box center [1108, 620] width 437 height 39
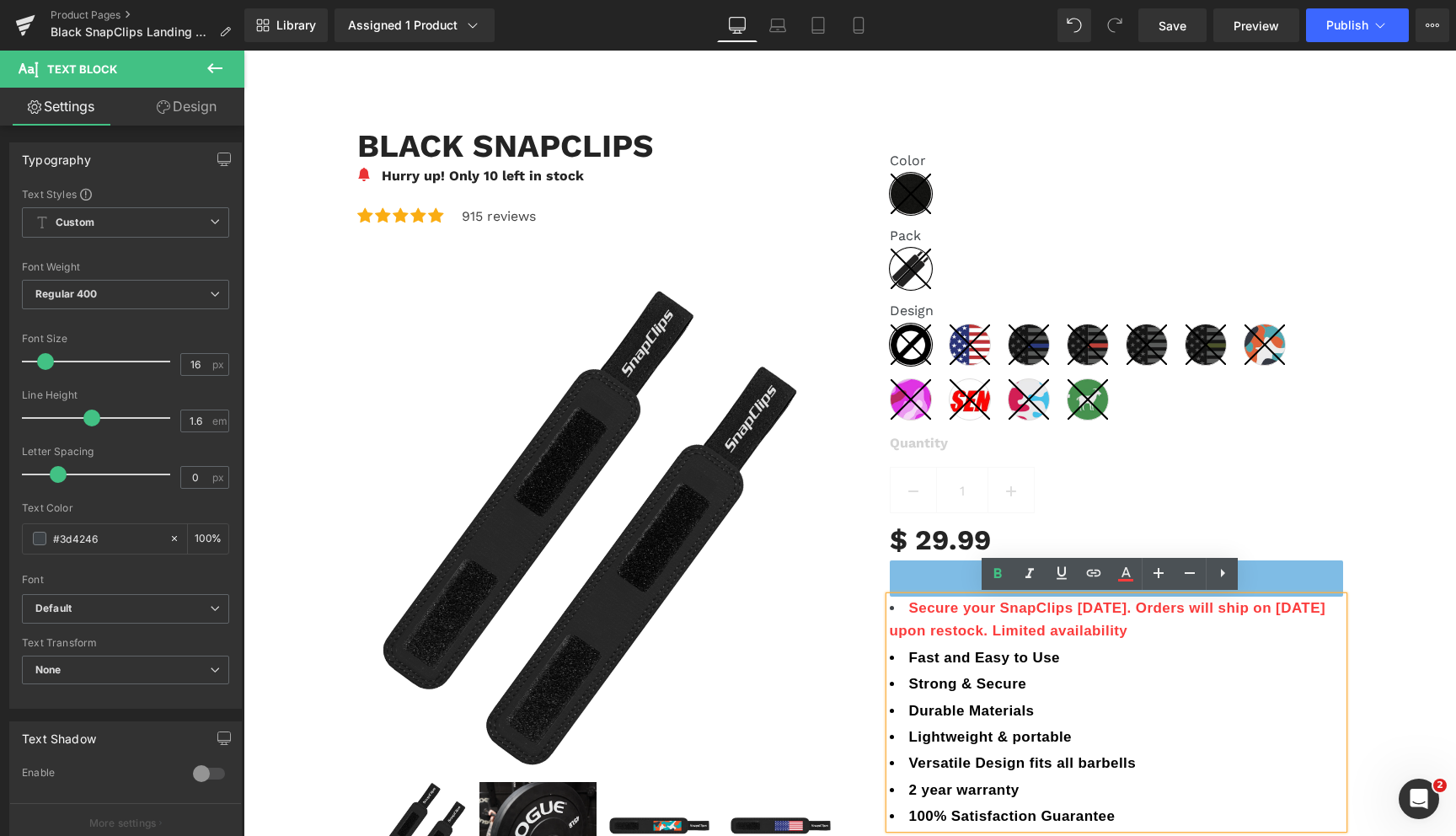
drag, startPoint x: 908, startPoint y: 634, endPoint x: 932, endPoint y: 634, distance: 24.0
click at [909, 634] on span "Secure your SnapClips [DATE]. Orders will ship on [DATE] upon restock. Limited …" at bounding box center [1108, 620] width 437 height 39
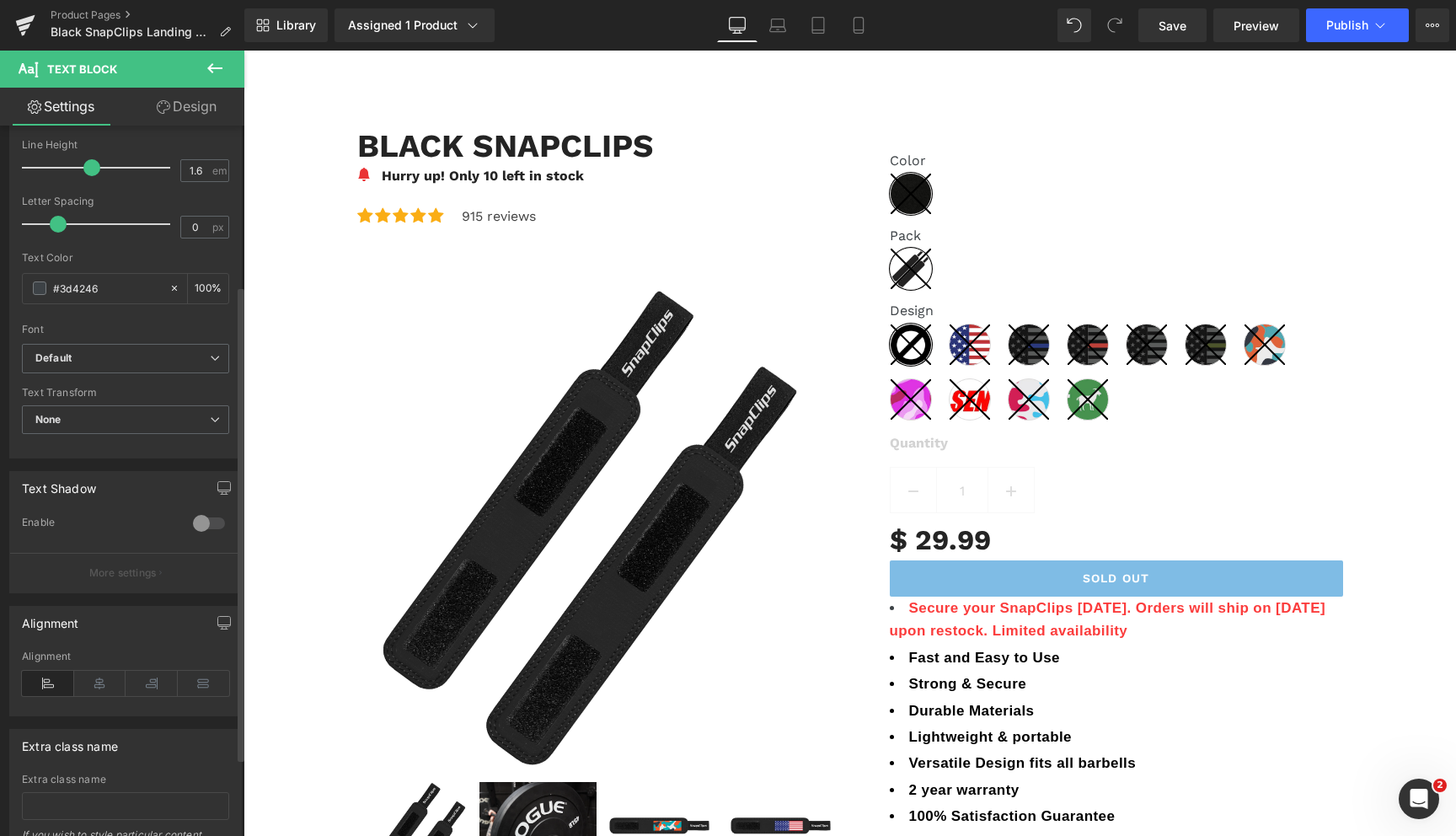
scroll to position [255, 0]
click at [108, 678] on icon at bounding box center [101, 679] width 52 height 25
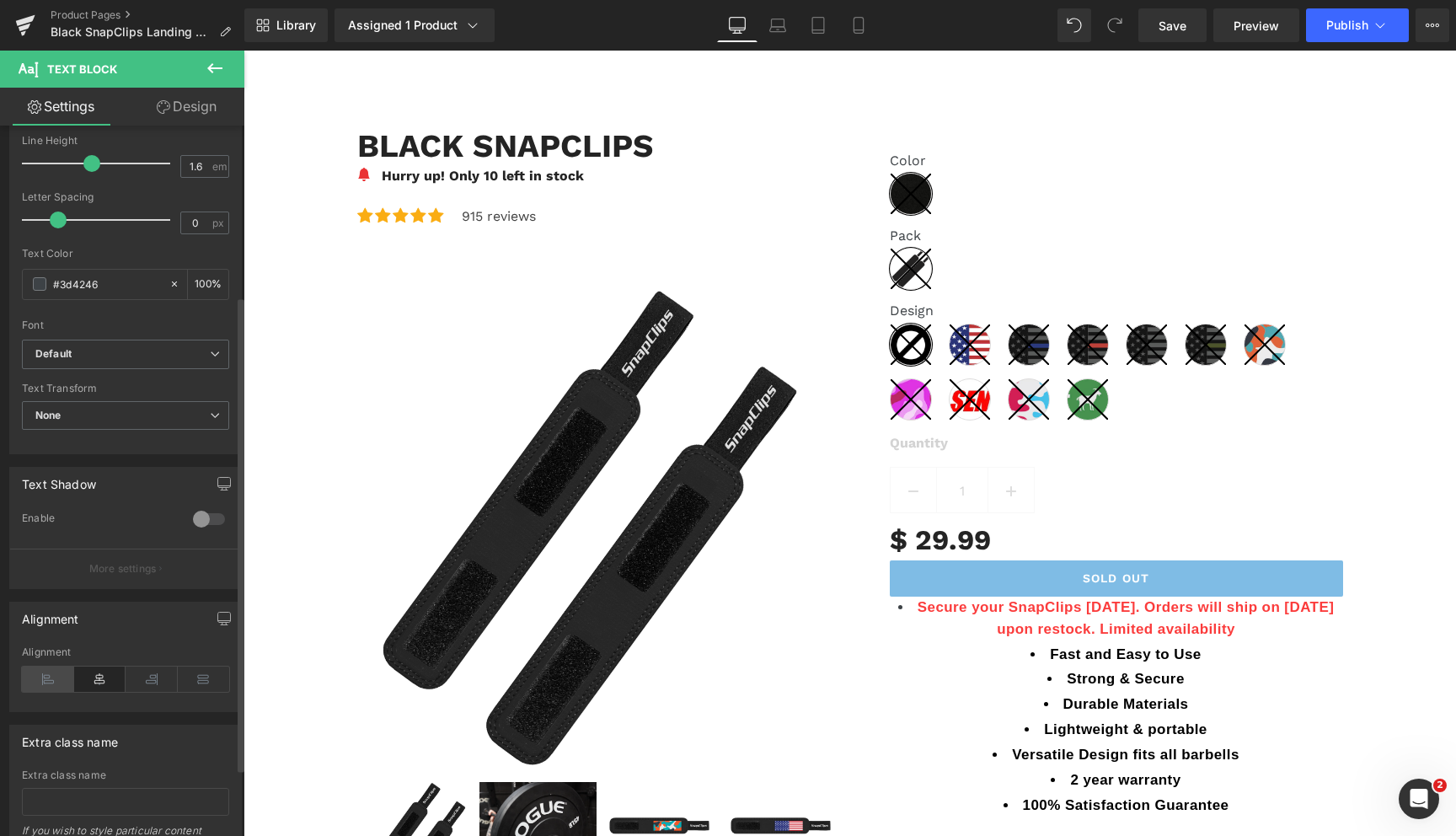
click at [58, 677] on icon at bounding box center [48, 679] width 52 height 25
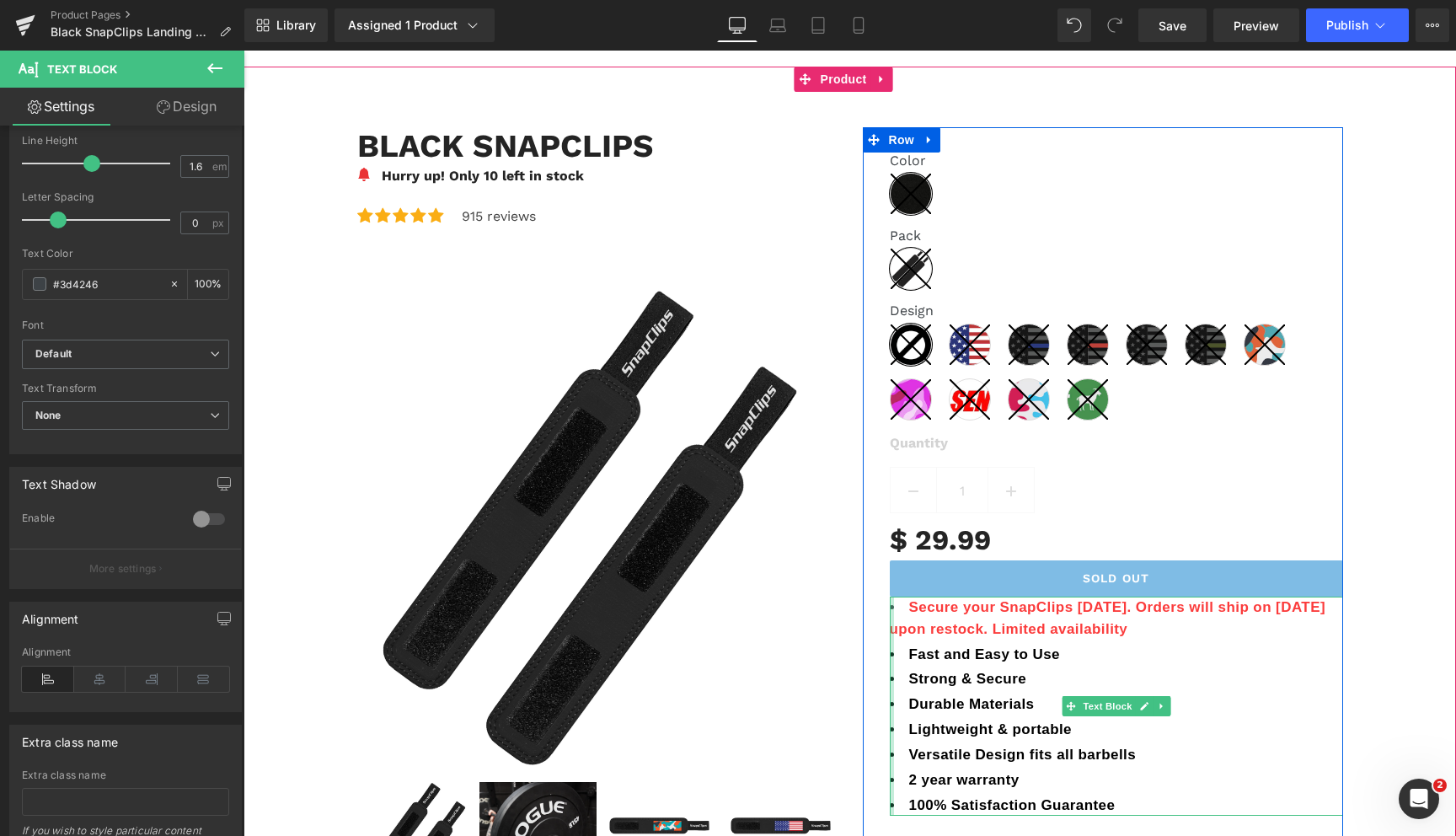
drag, startPoint x: 1146, startPoint y: 629, endPoint x: 885, endPoint y: 630, distance: 261.0
click at [890, 630] on div "Secure your SnapClips [DATE]. Orders will ship on [DATE] upon restock. Limited …" at bounding box center [1117, 706] width 454 height 219
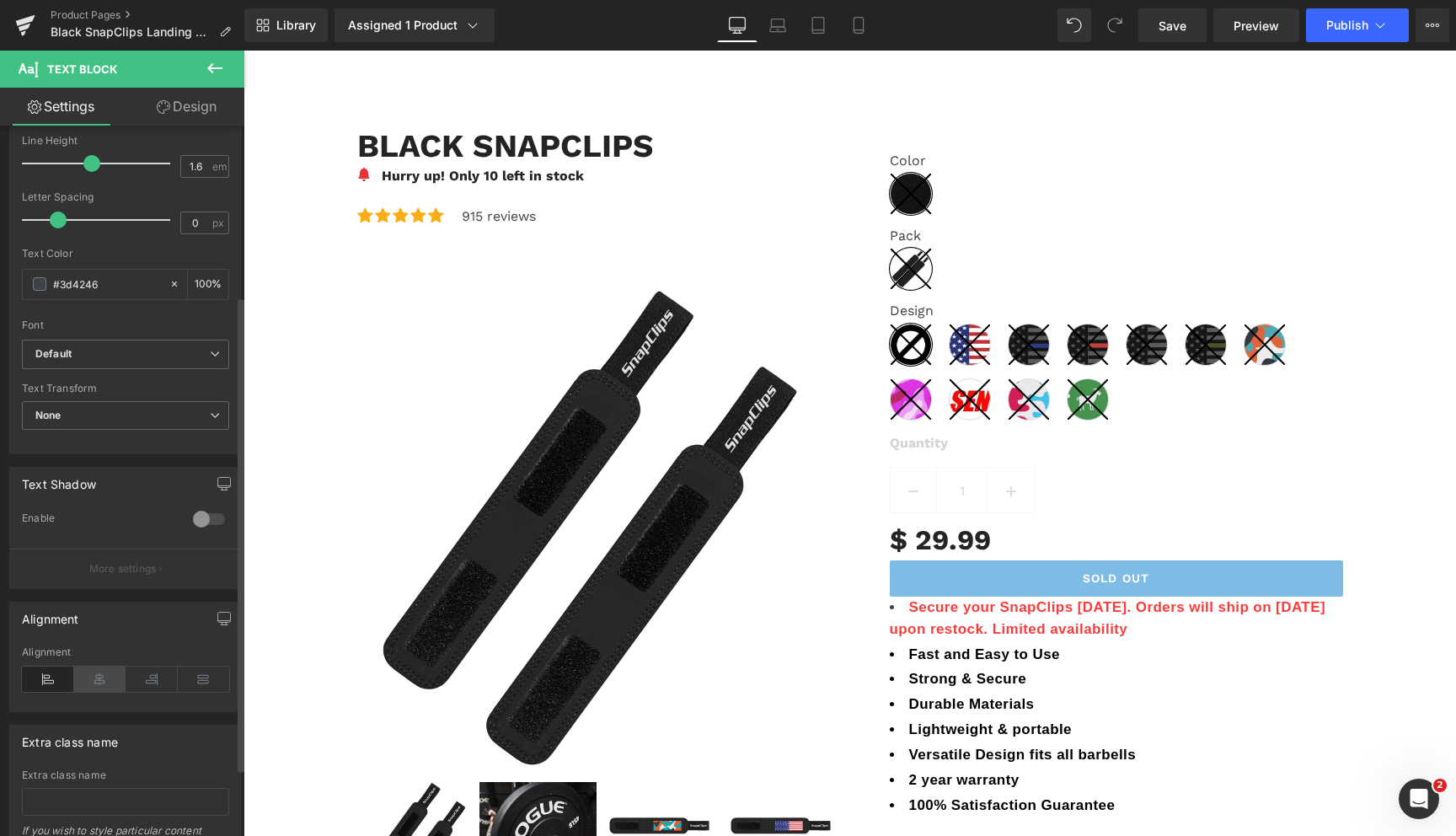
click at [101, 678] on icon at bounding box center [101, 679] width 52 height 25
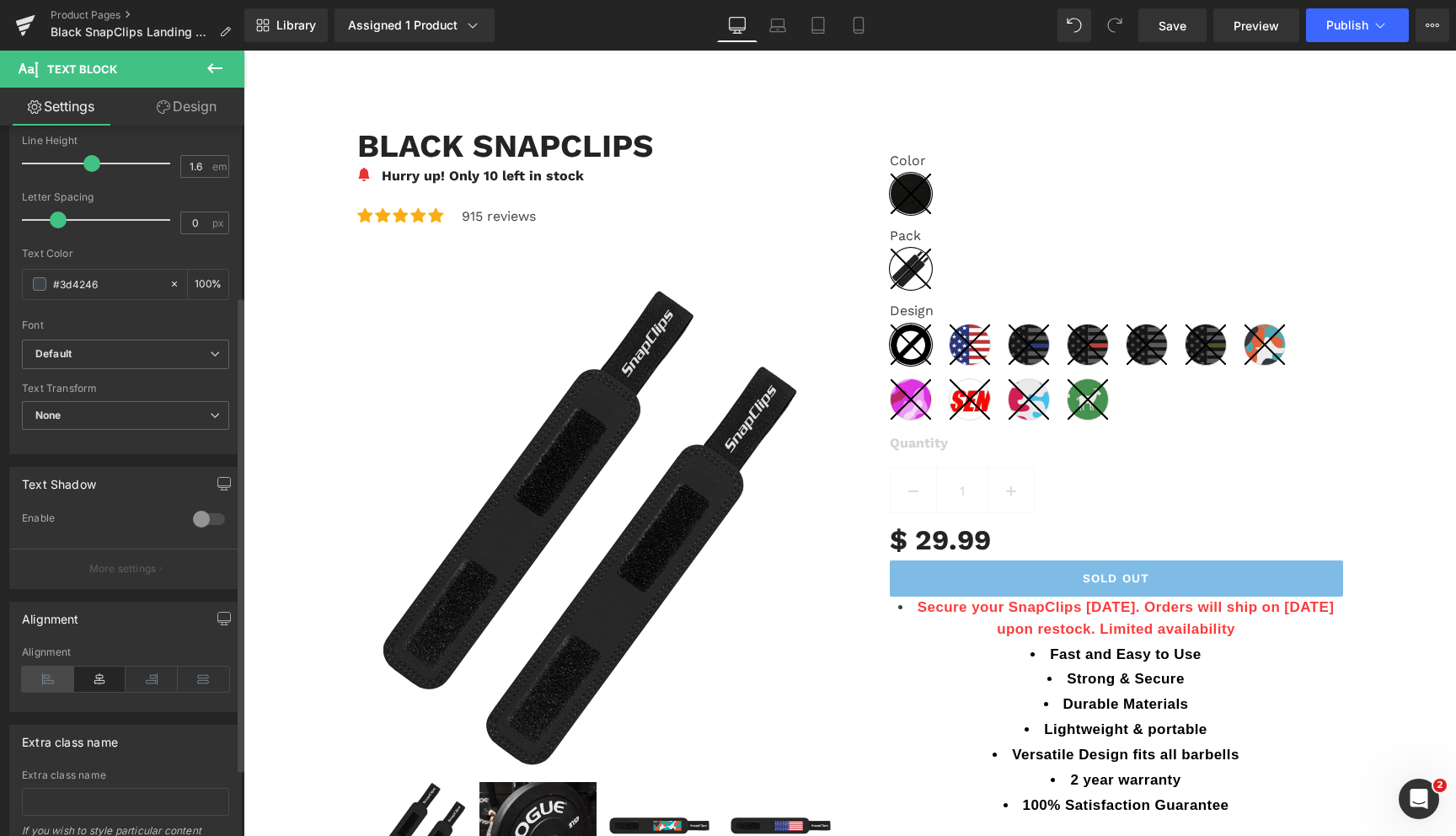
click at [54, 678] on icon at bounding box center [48, 679] width 52 height 25
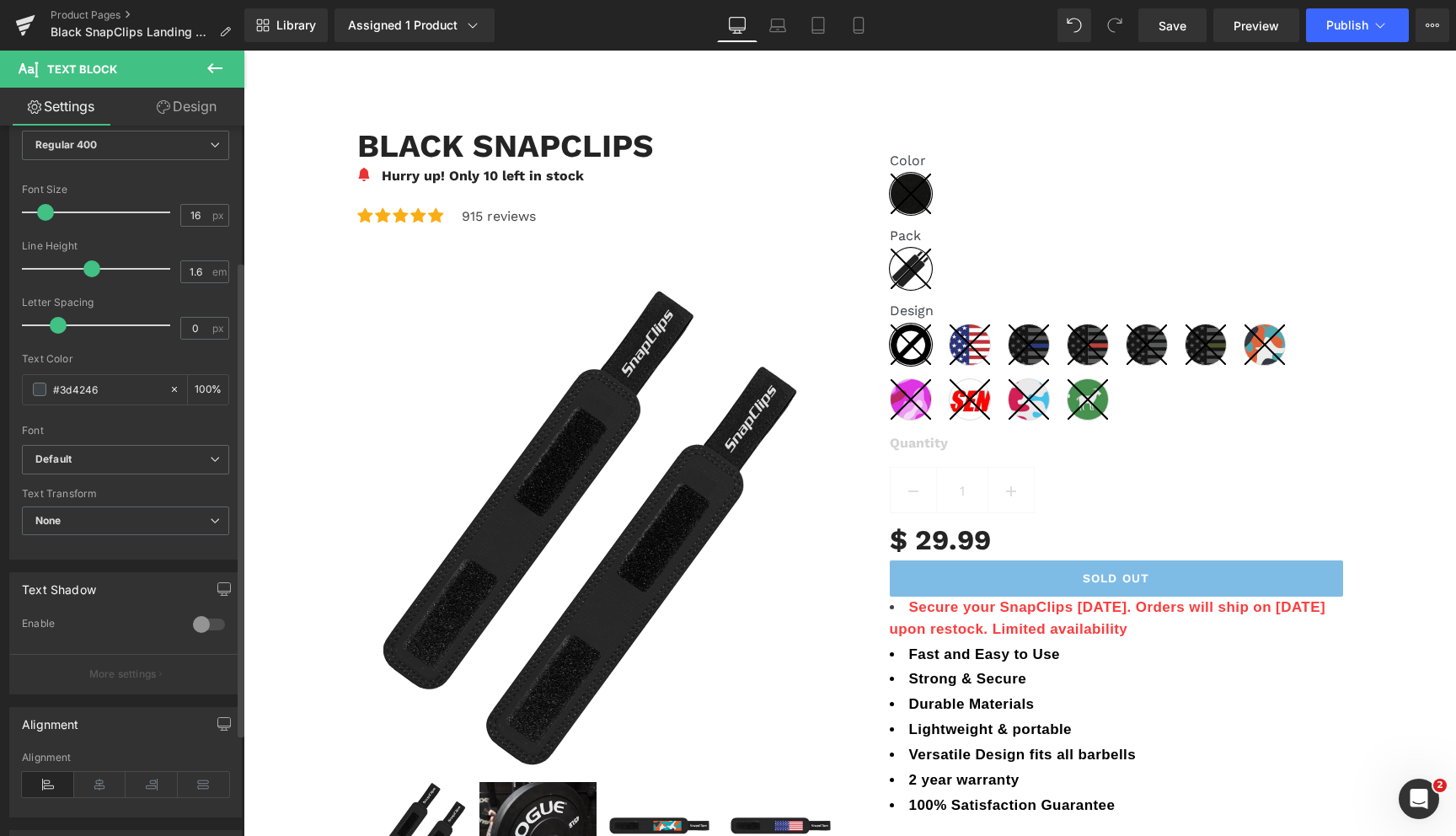
scroll to position [0, 0]
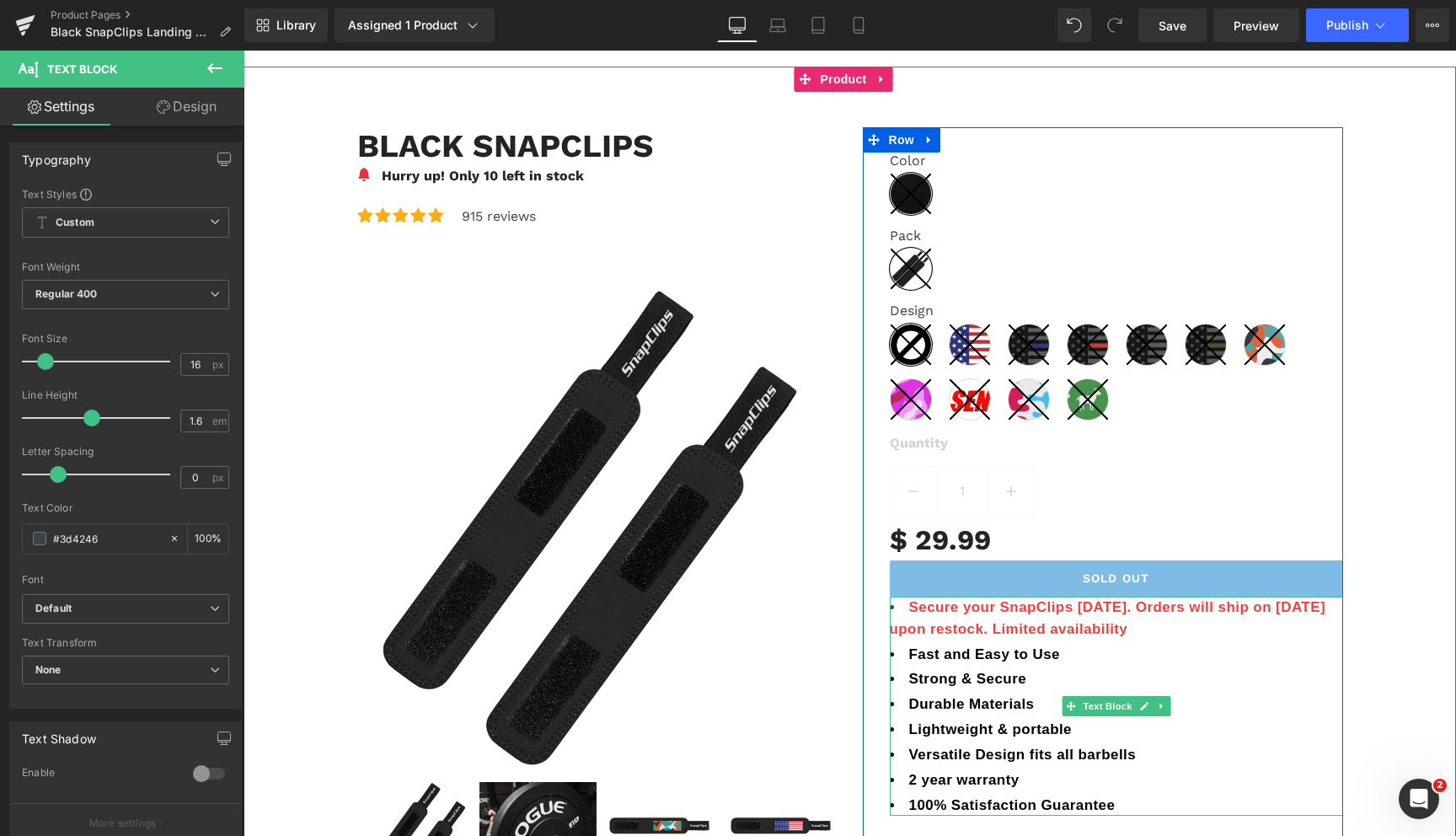
click at [1138, 635] on span "Secure your SnapClips [DATE]. Orders will ship on [DATE] upon restock. Limited …" at bounding box center [1108, 618] width 437 height 38
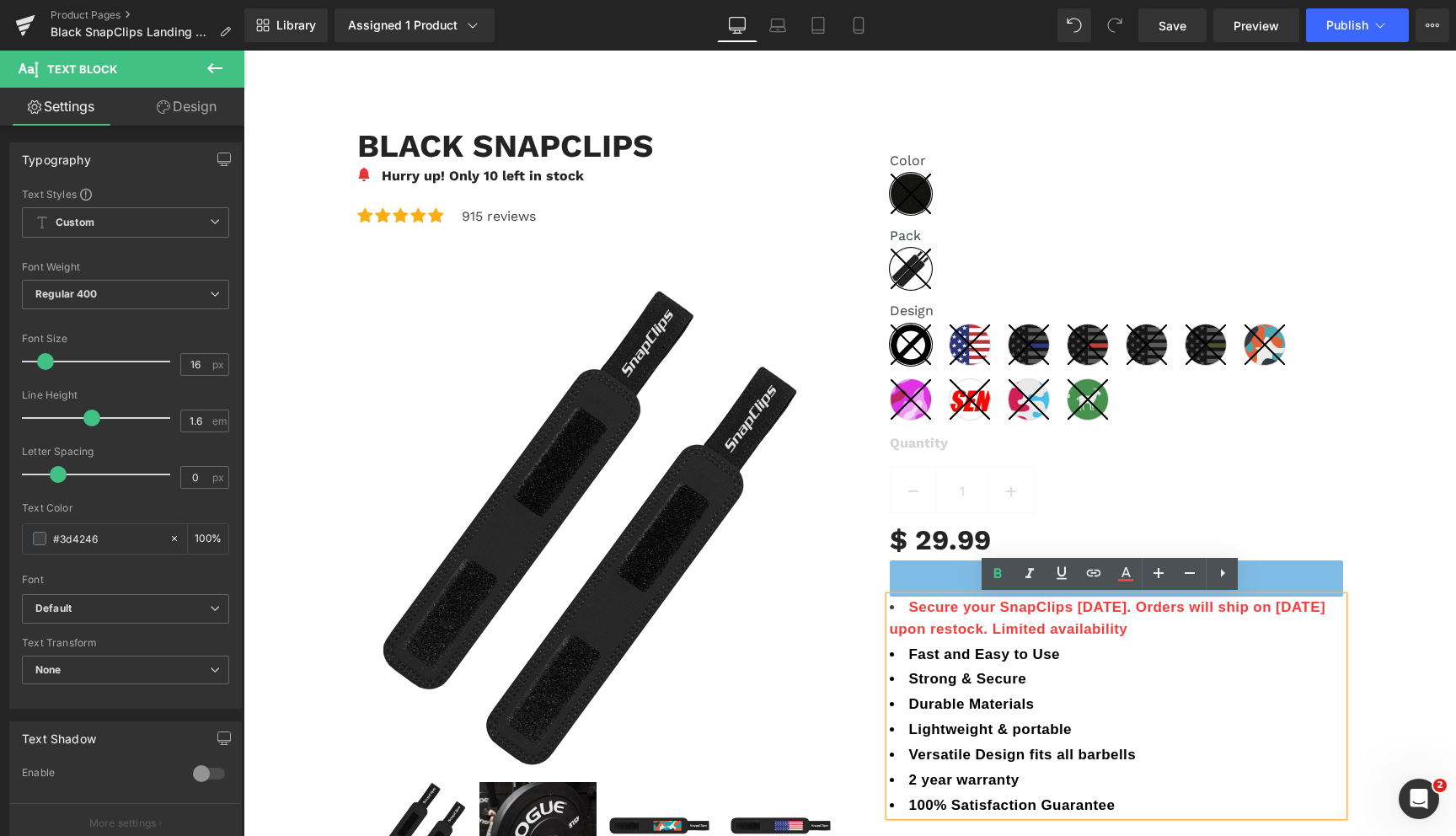
click at [1255, 612] on span "Secure your SnapClips [DATE]. Orders will ship on [DATE] upon restock. Limited …" at bounding box center [1108, 618] width 437 height 38
click at [1144, 628] on li "Secure your SnapClips [DATE]. Orders will ship [DATE] upon restock. Limited ava…" at bounding box center [1117, 618] width 454 height 43
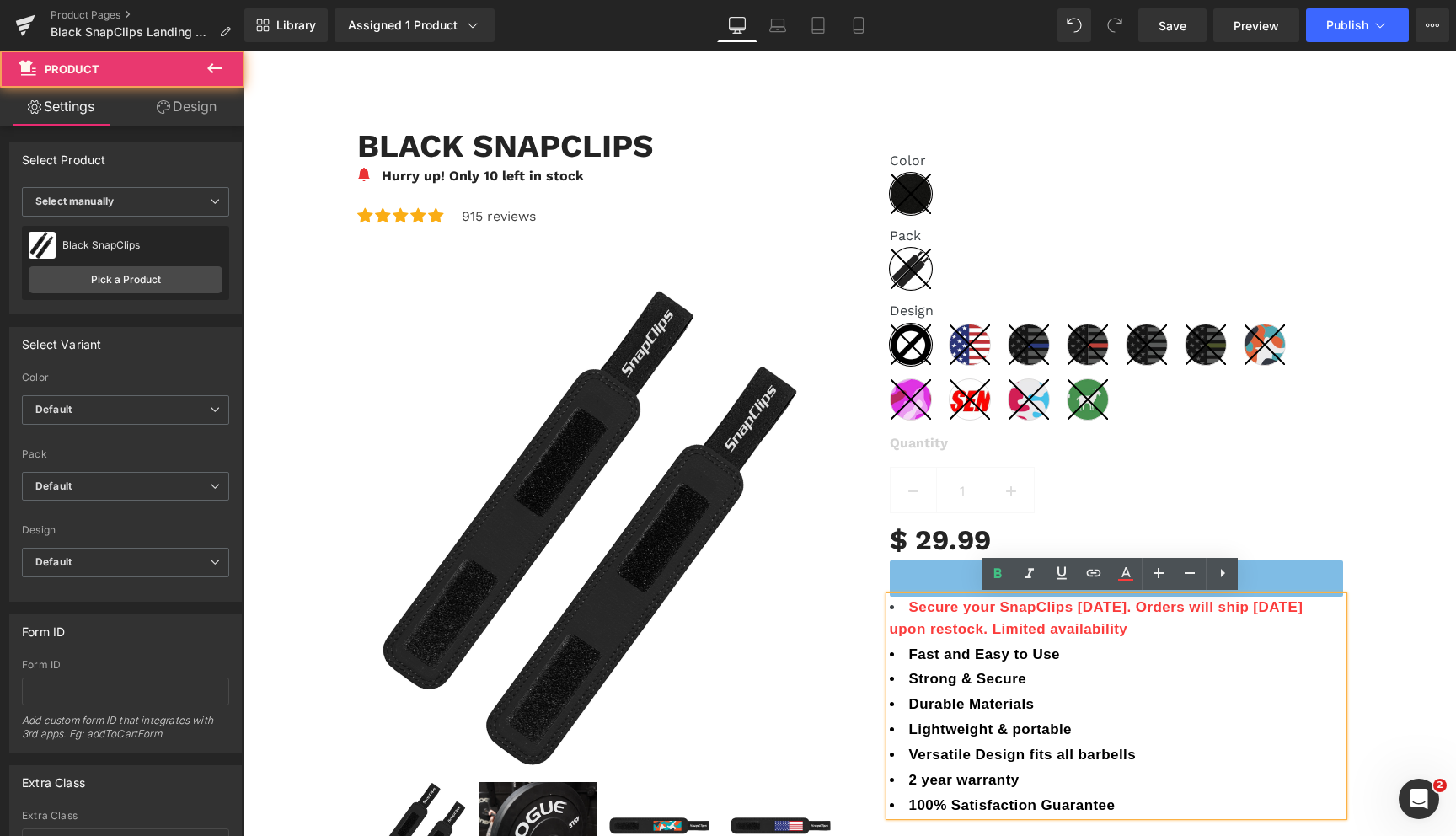
click at [1361, 614] on div "Black SnapClips (P) Title Image Hurry up! Only 10 left in stock Text Block Icon…" at bounding box center [850, 534] width 1212 height 866
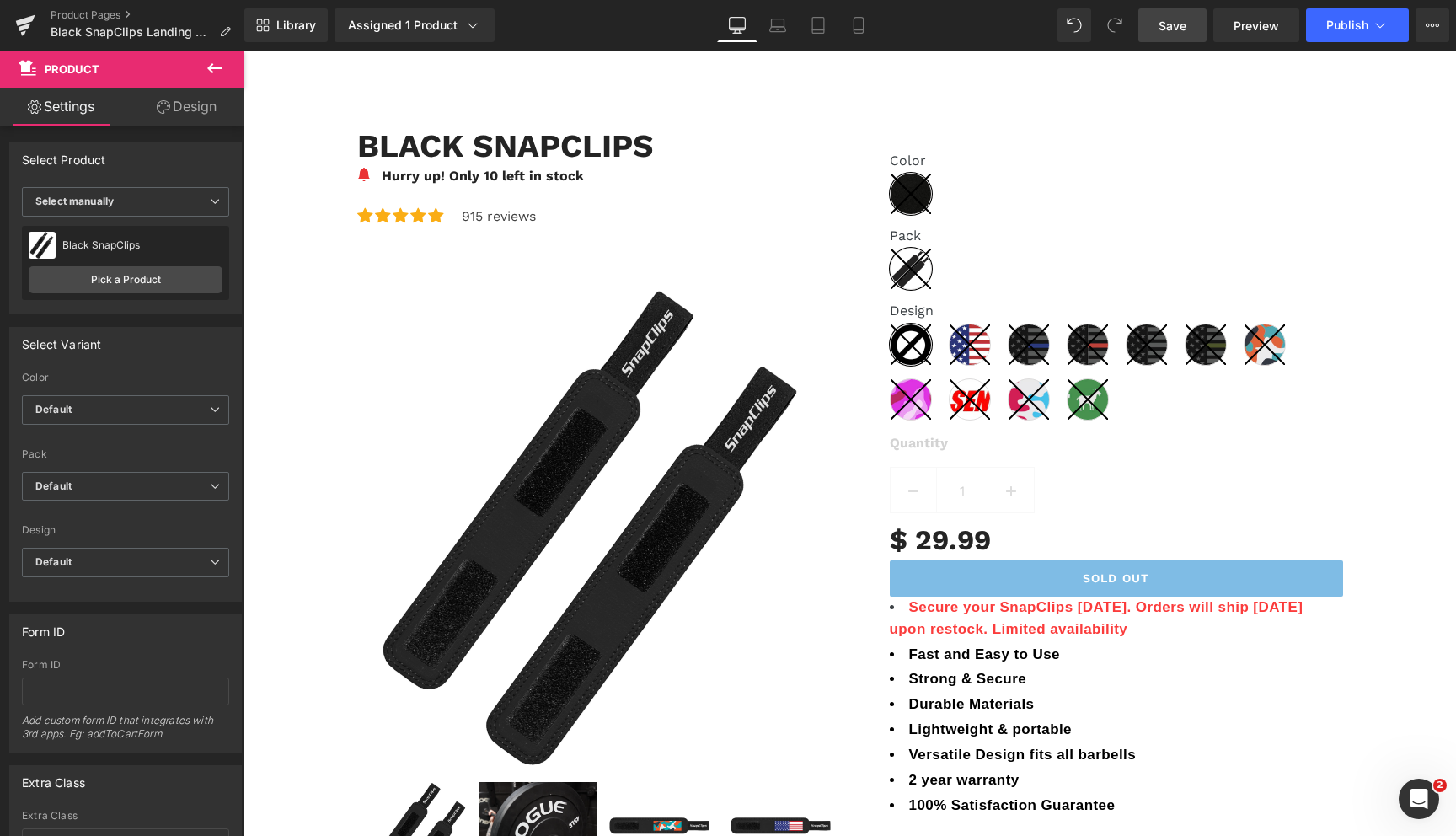
drag, startPoint x: 1177, startPoint y: 40, endPoint x: 935, endPoint y: 27, distance: 242.3
click at [1177, 40] on link "Save" at bounding box center [1172, 25] width 69 height 34
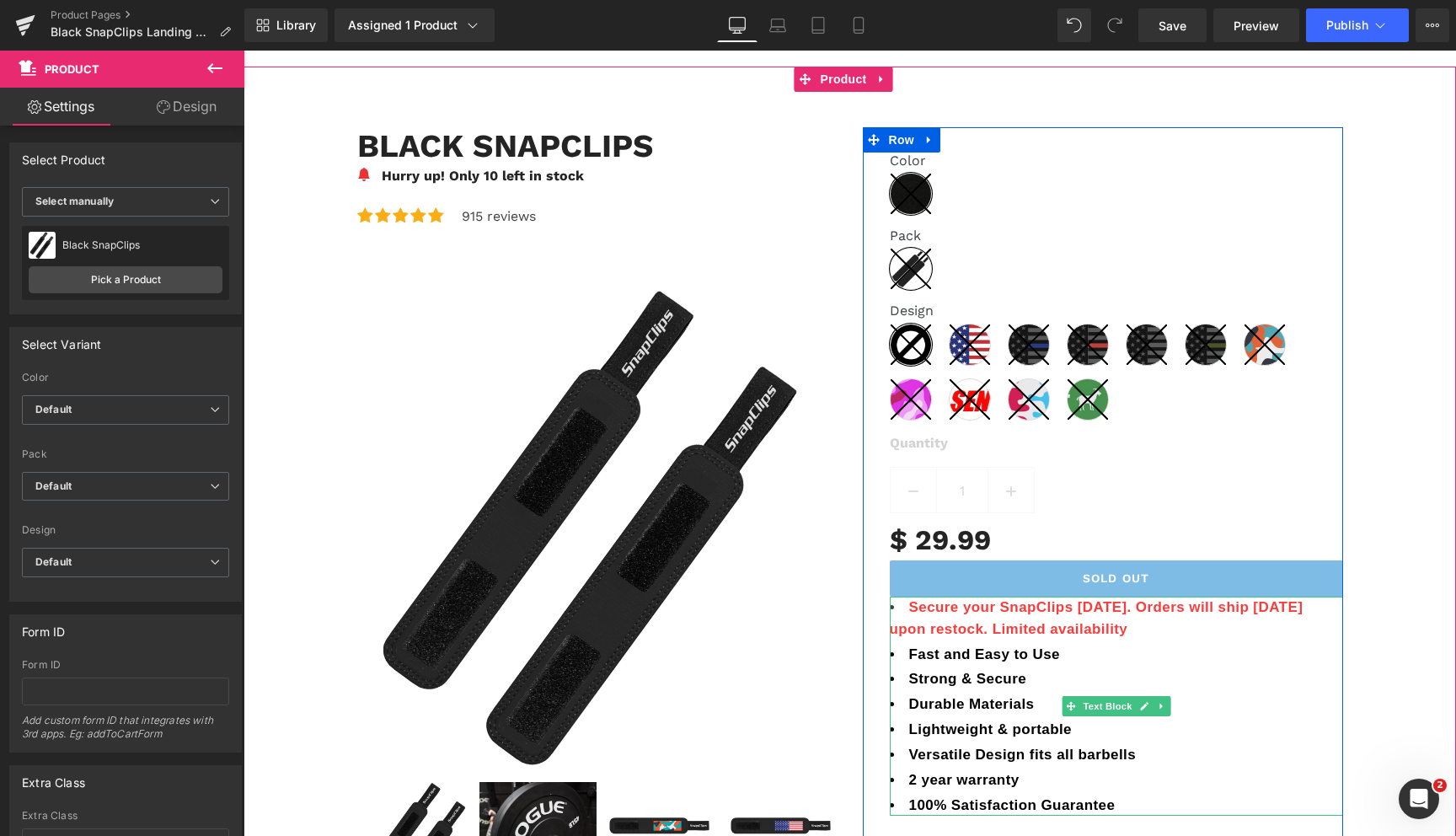
click at [899, 612] on li "Secure your SnapClips [DATE]. Orders will ship [DATE] upon restock. Limited ava…" at bounding box center [1117, 618] width 454 height 43
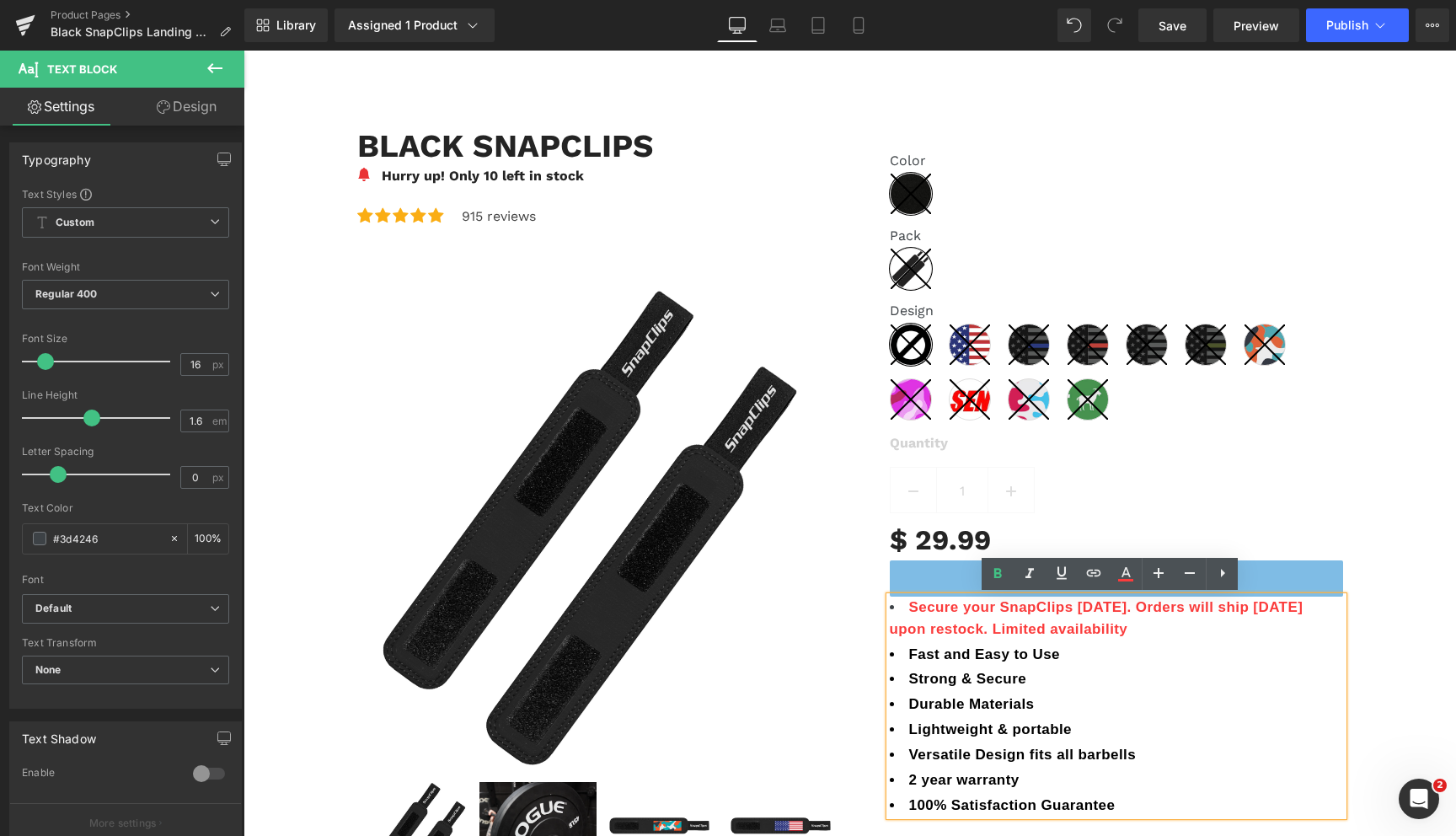
click at [890, 609] on li "Secure your SnapClips [DATE]. Orders will ship [DATE] upon restock. Limited ava…" at bounding box center [1117, 618] width 454 height 43
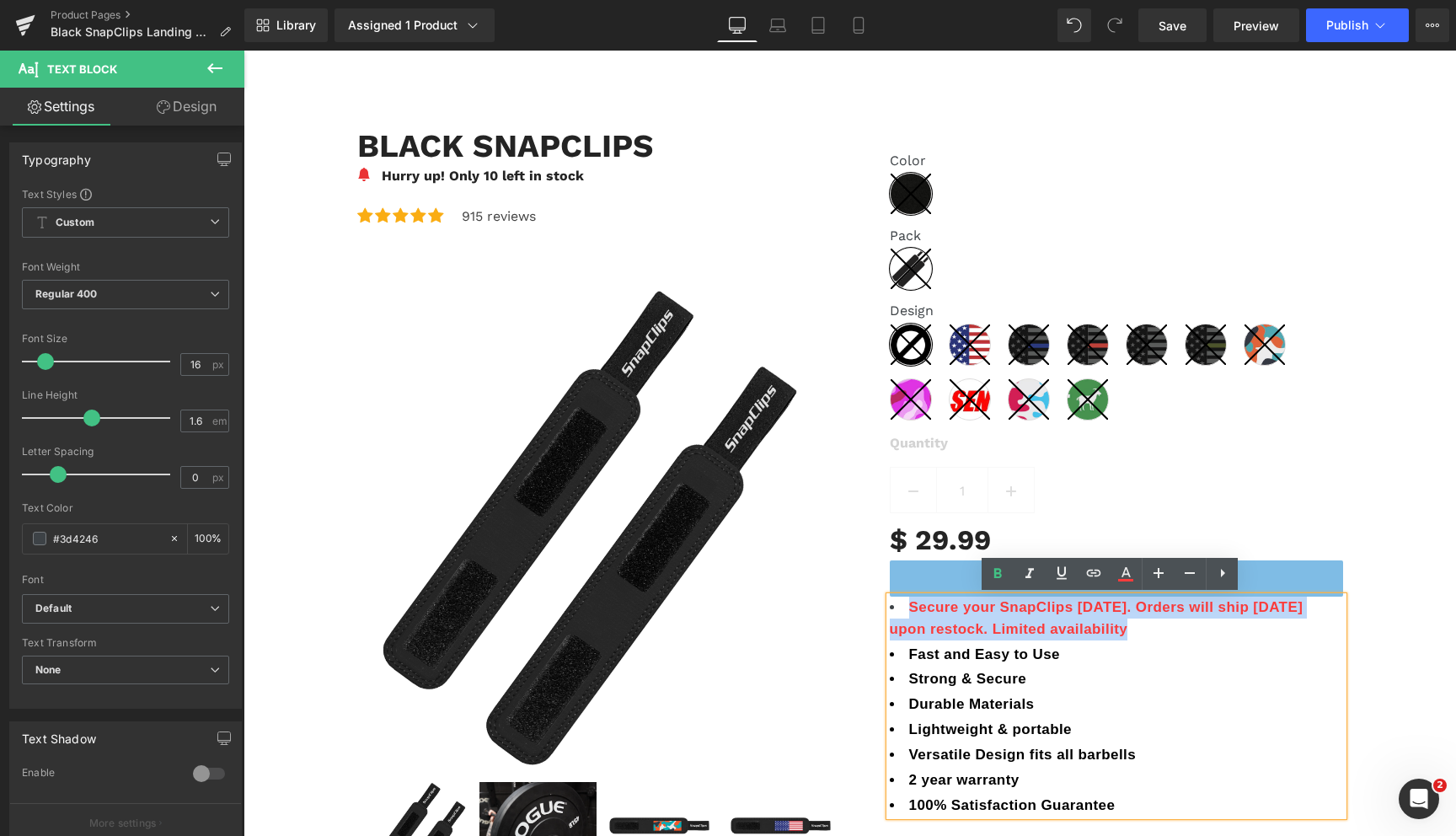
click at [890, 609] on li "Secure your SnapClips [DATE]. Orders will ship [DATE] upon restock. Limited ava…" at bounding box center [1117, 618] width 454 height 43
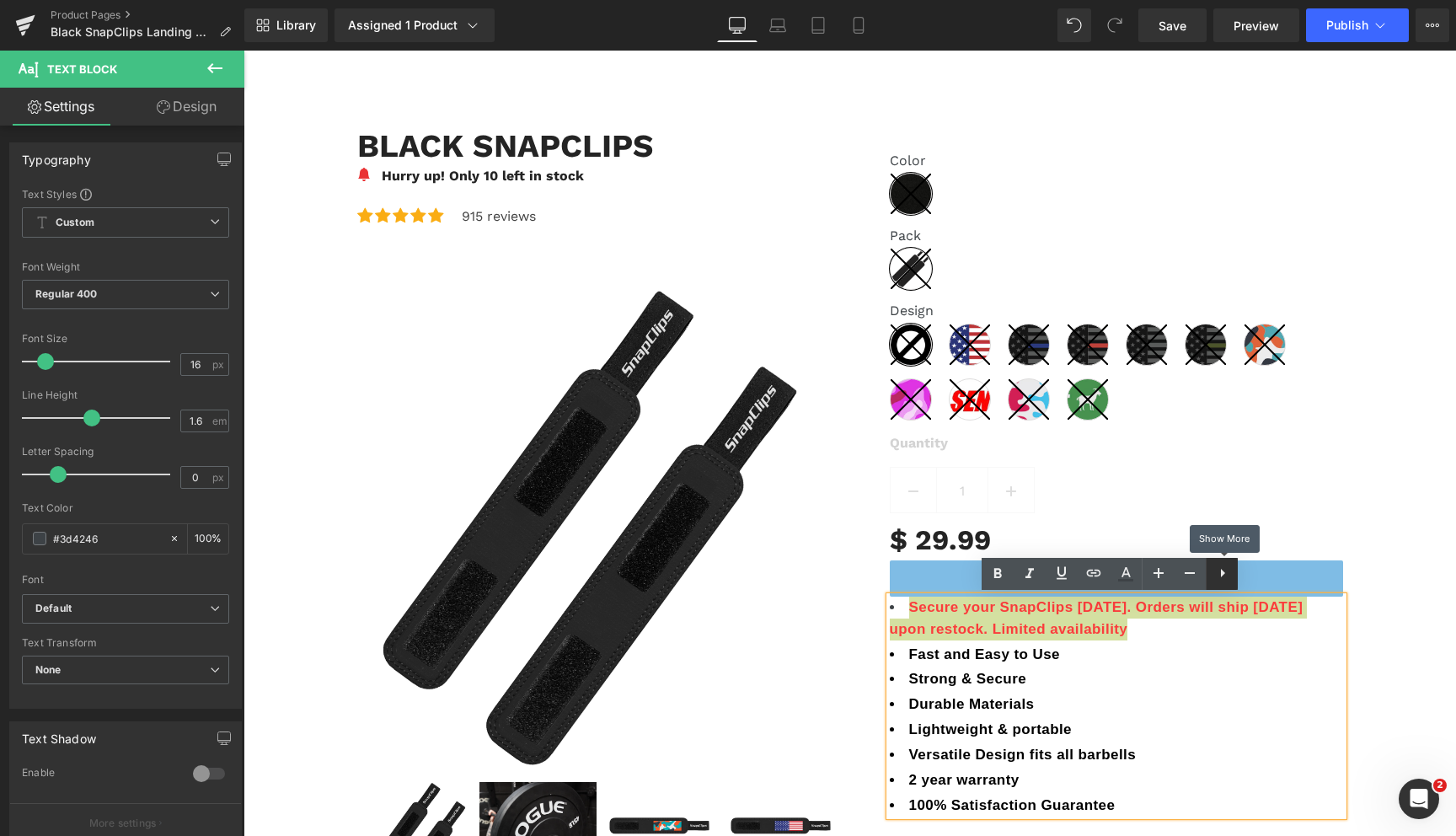
click at [1221, 579] on icon at bounding box center [1222, 573] width 20 height 20
click at [1225, 574] on icon at bounding box center [1222, 573] width 20 height 20
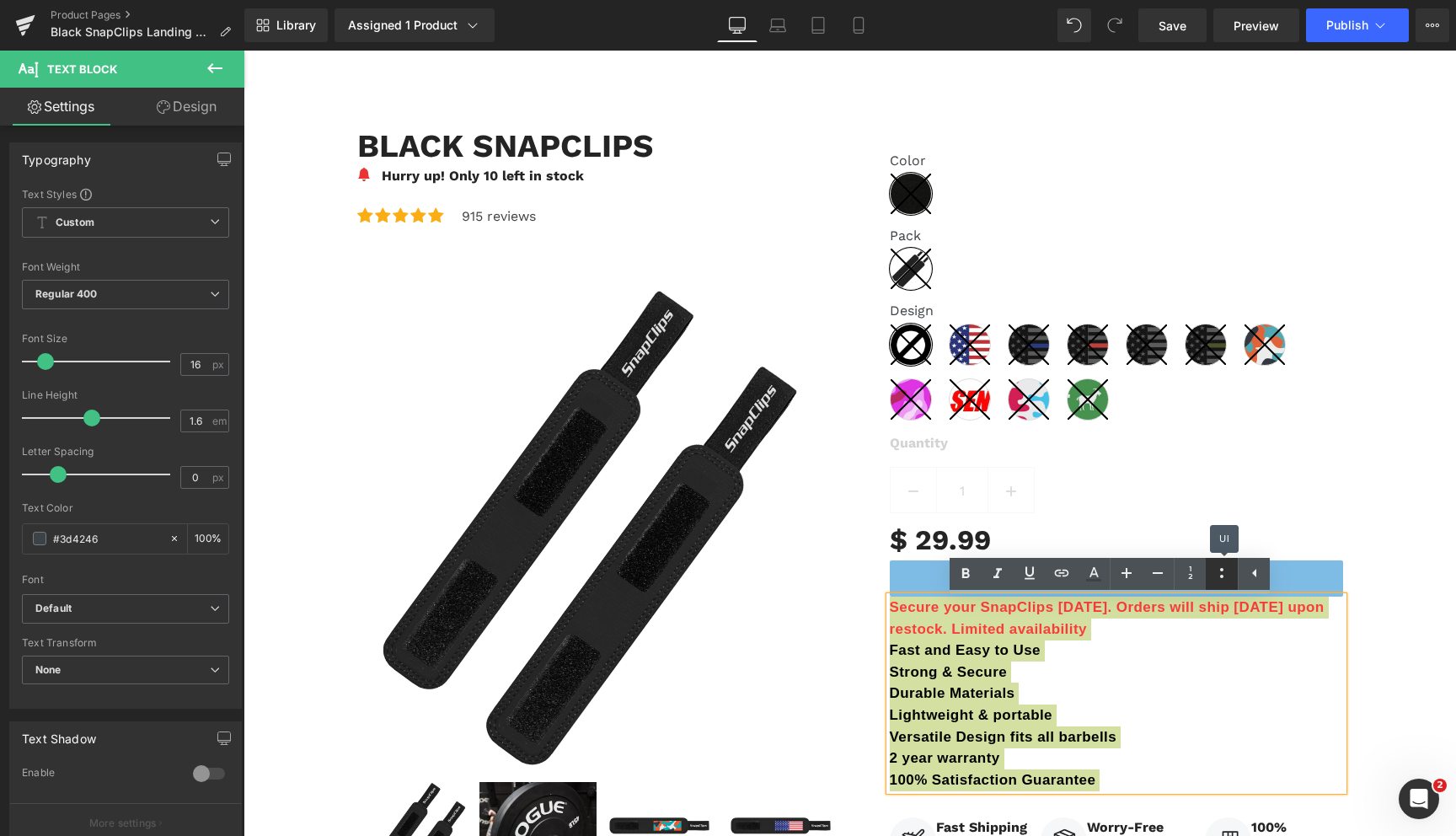
click at [1225, 574] on icon at bounding box center [1222, 573] width 20 height 20
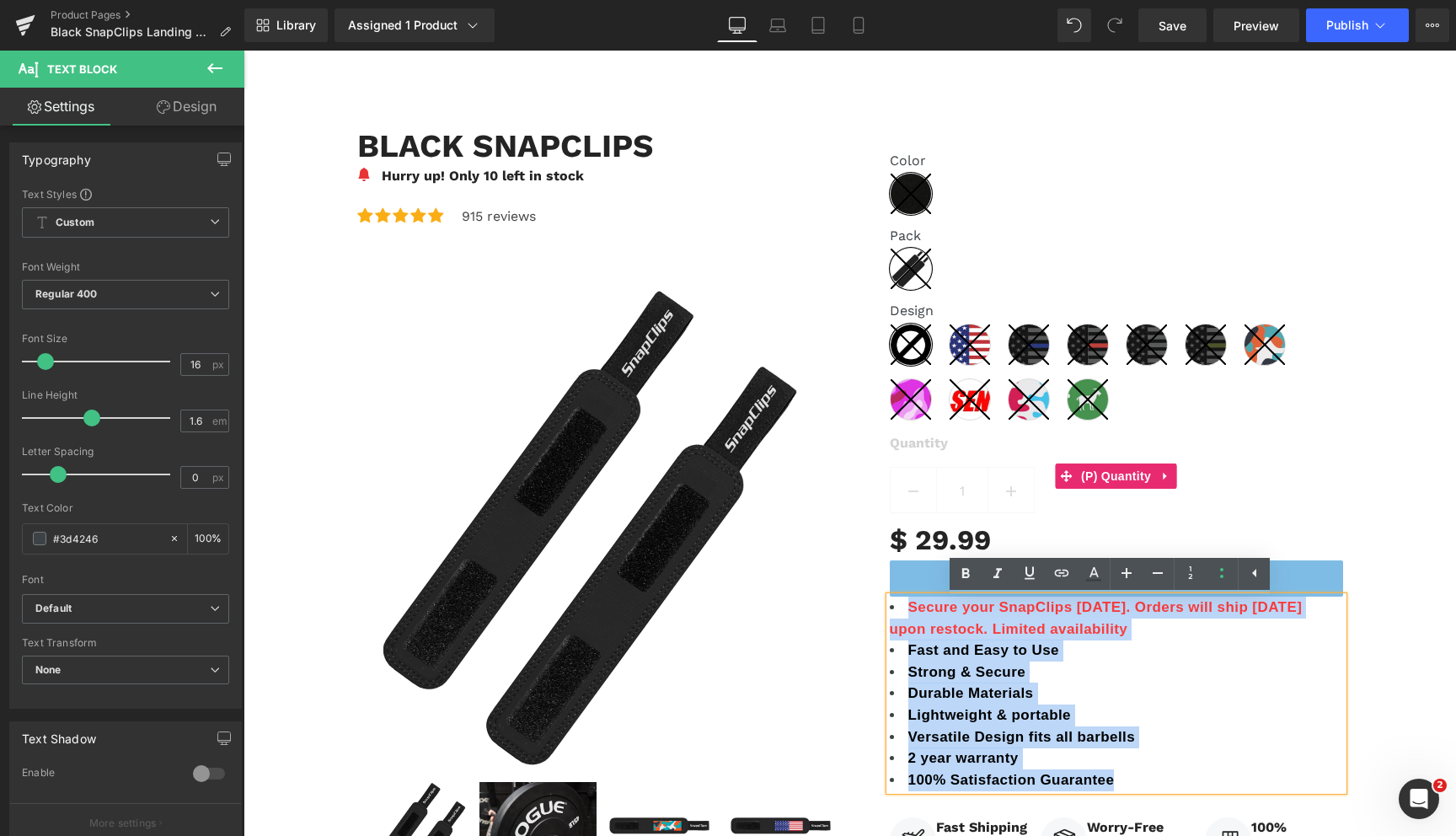
click at [1325, 451] on label "Quantity" at bounding box center [1117, 451] width 454 height 34
click at [988, 468] on input "1" at bounding box center [962, 490] width 51 height 47
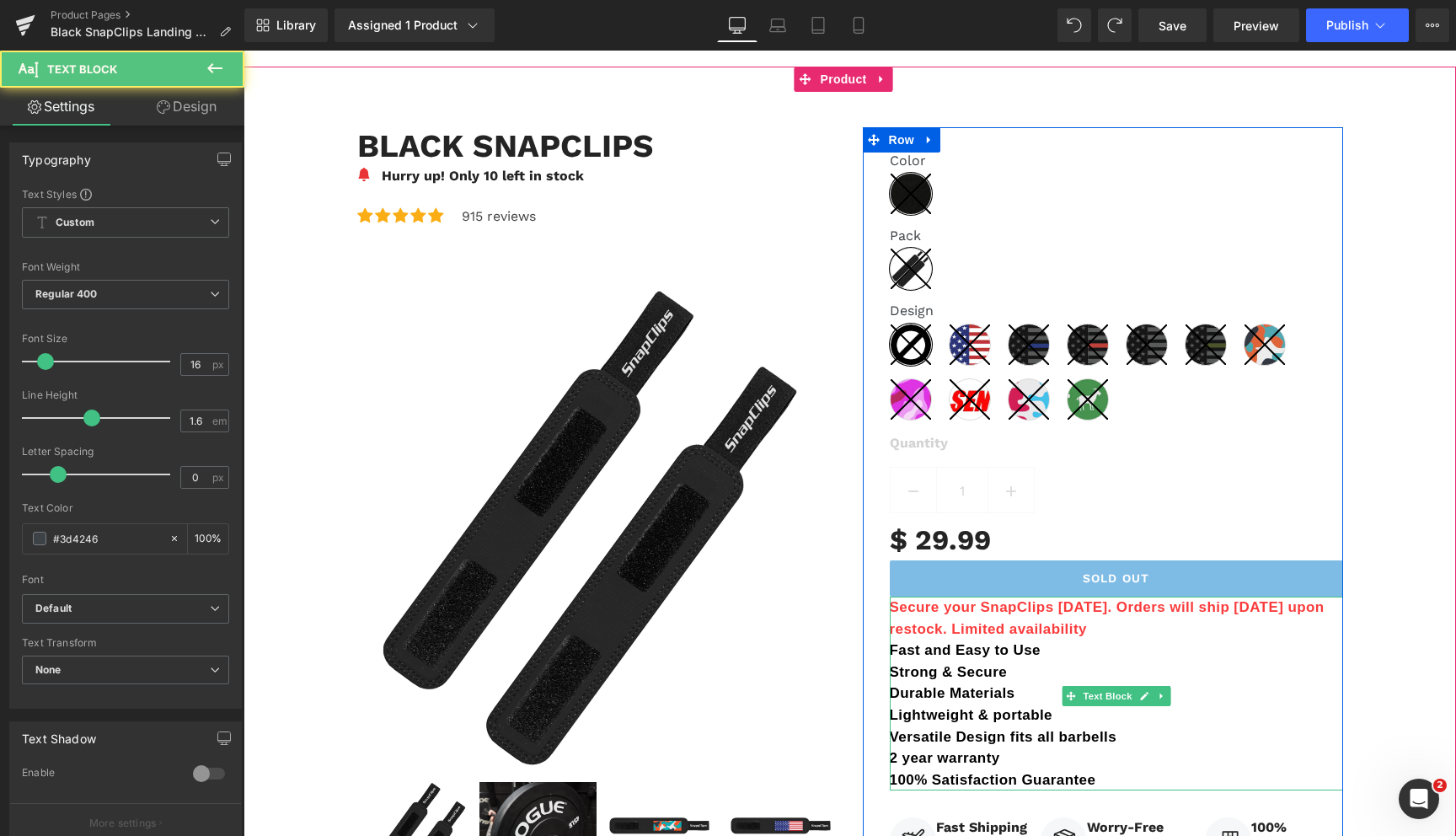
click at [1143, 683] on div "Secure your SnapClips [DATE]. Orders will ship [DATE] upon restock. Limited ava…" at bounding box center [1117, 694] width 454 height 194
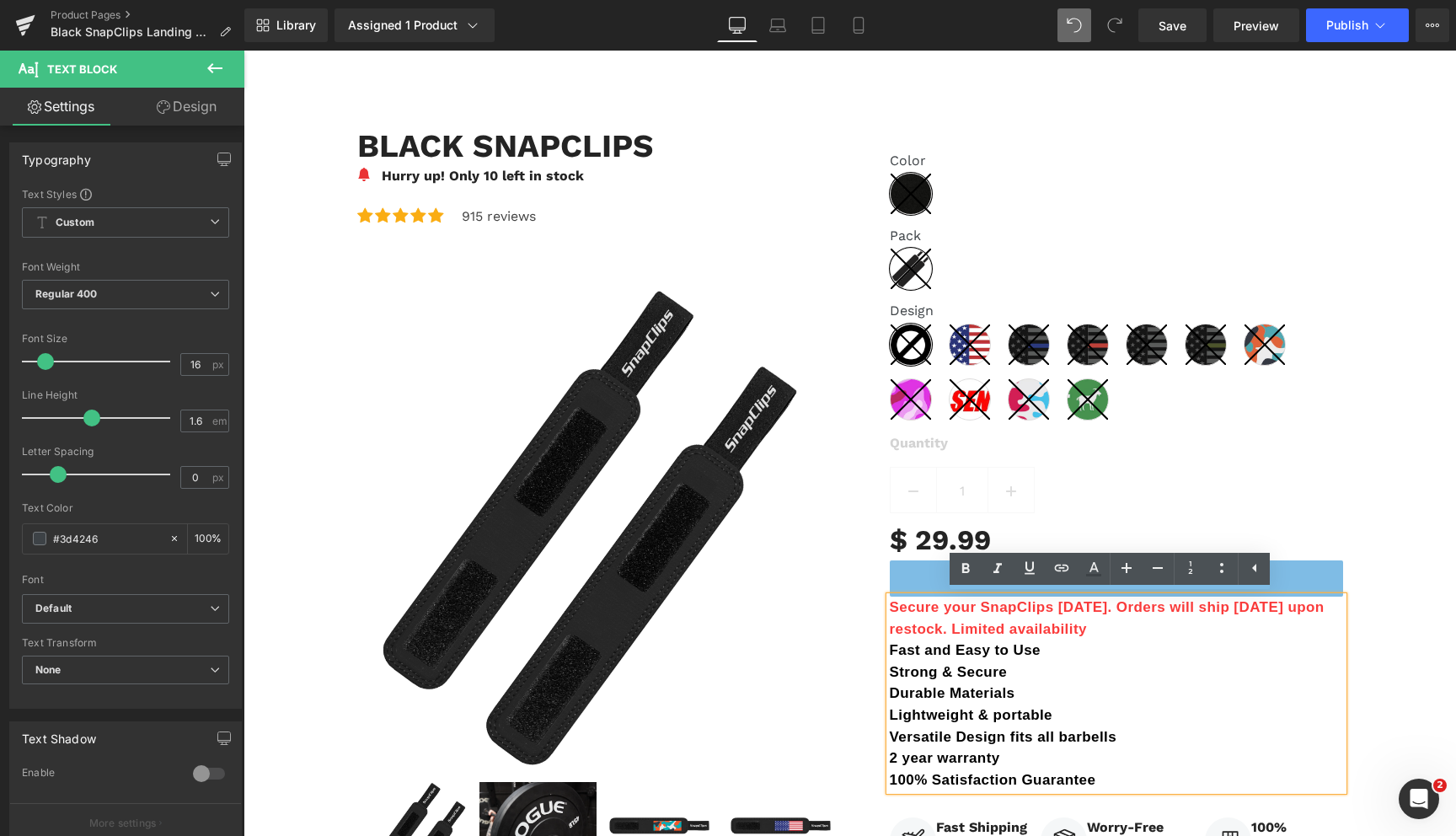
click at [1108, 25] on icon at bounding box center [1115, 25] width 15 height 15
click at [1214, 562] on icon at bounding box center [1222, 568] width 20 height 20
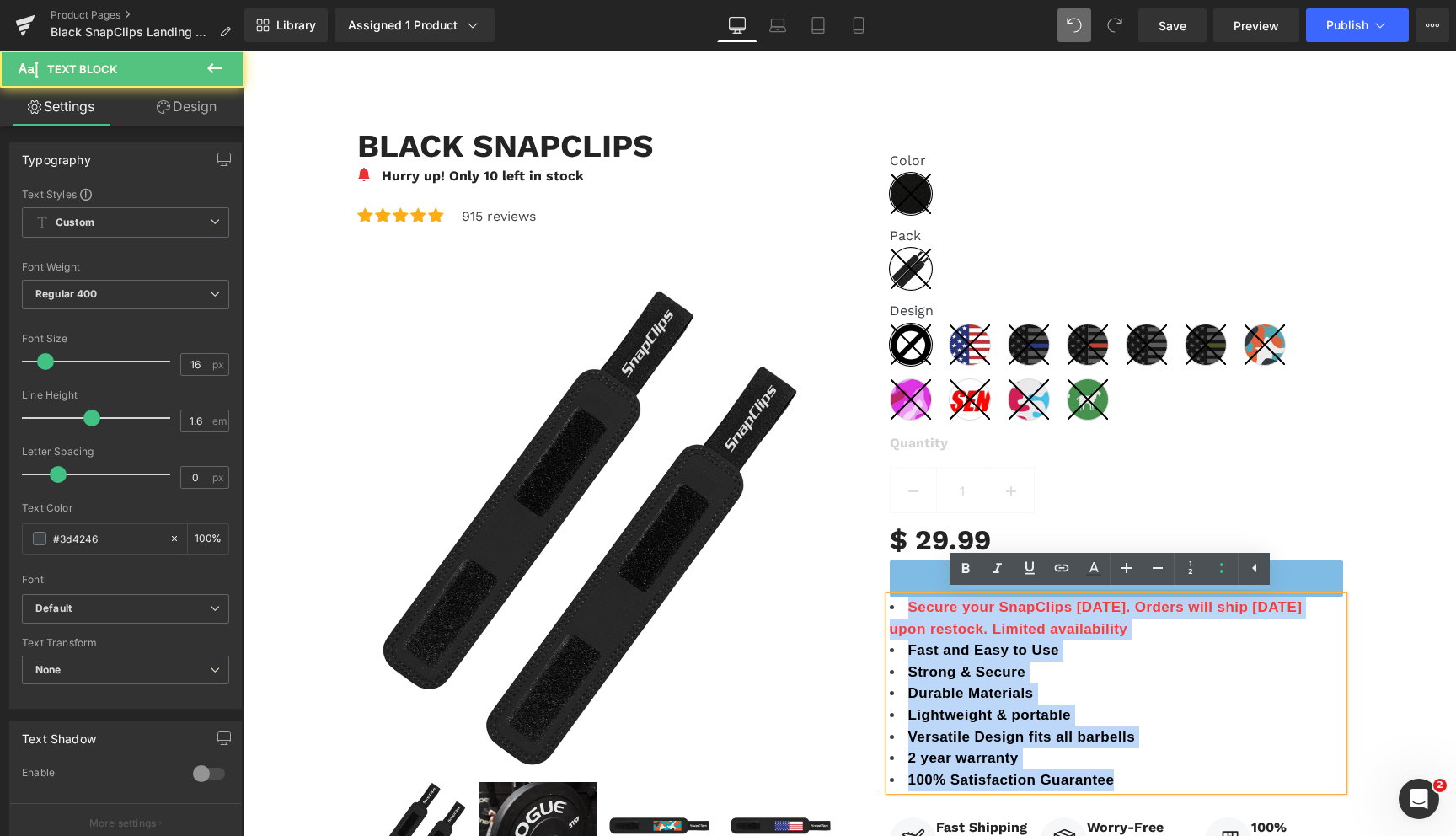
click at [1212, 678] on li "Strong & Secure" at bounding box center [1117, 673] width 454 height 22
drag, startPoint x: 1126, startPoint y: 633, endPoint x: 901, endPoint y: 607, distance: 226.5
click at [901, 607] on li "Secure your SnapClips [DATE]. Orders will ship [DATE] upon restock. Limited ava…" at bounding box center [1117, 618] width 454 height 43
copy span "Secure your SnapClips [DATE]. Orders will ship [DATE] upon restock. Limited ava…"
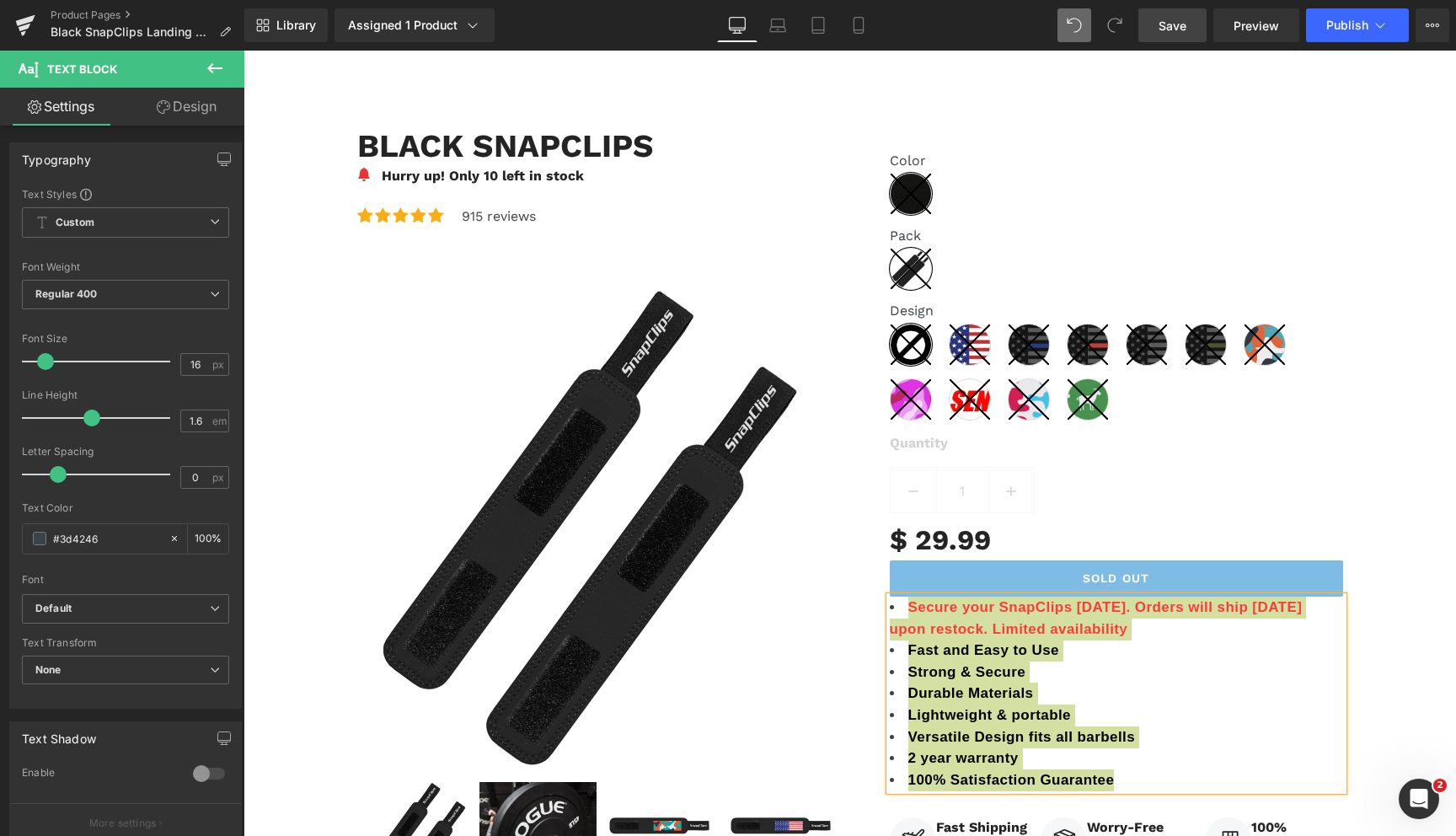
click at [1172, 40] on link "Save" at bounding box center [1172, 25] width 69 height 34
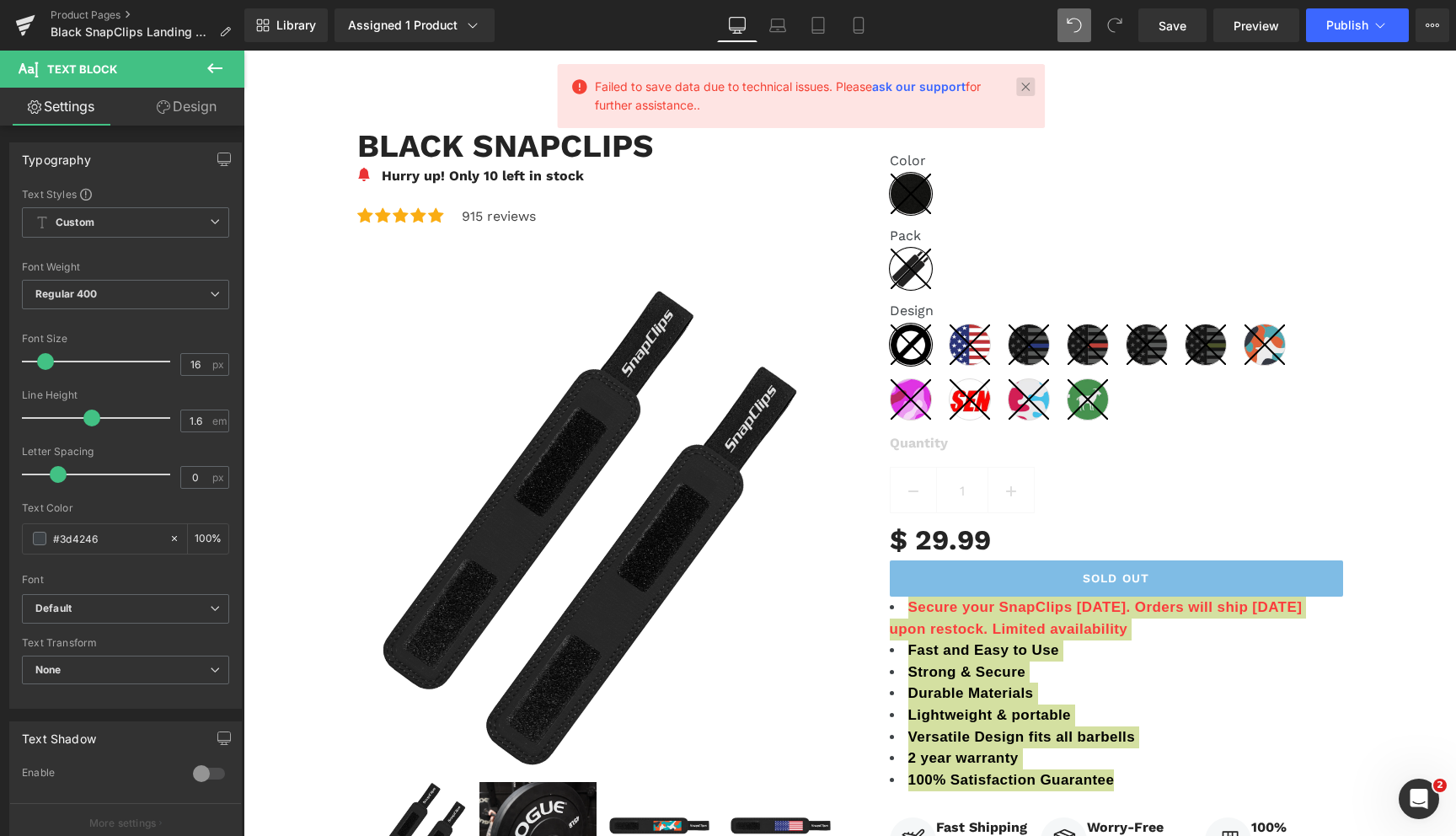
click at [1022, 86] on link at bounding box center [1025, 87] width 19 height 19
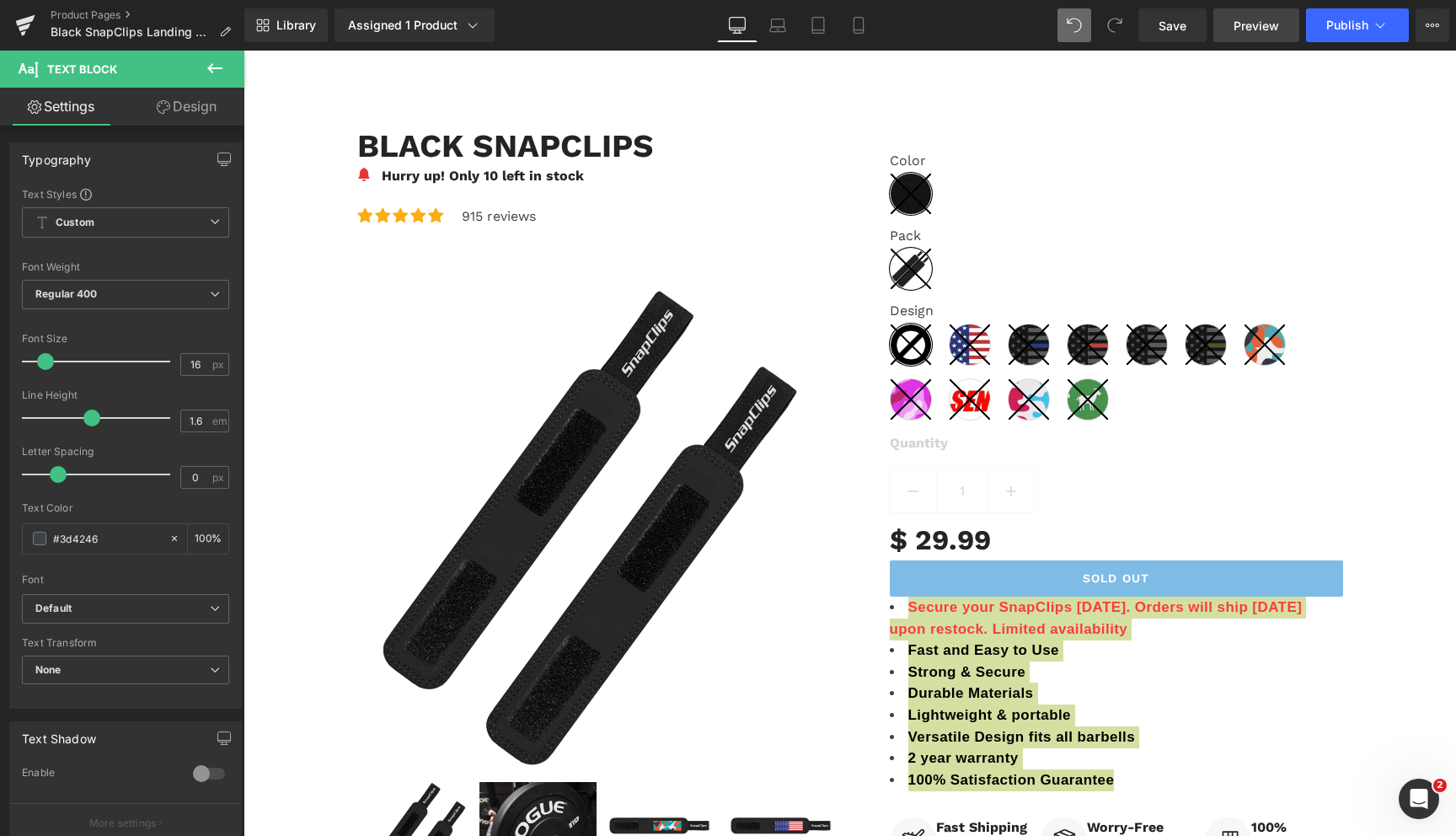
click at [1267, 20] on span "Preview" at bounding box center [1256, 25] width 46 height 18
click at [1323, 33] on button "Publish" at bounding box center [1357, 25] width 102 height 34
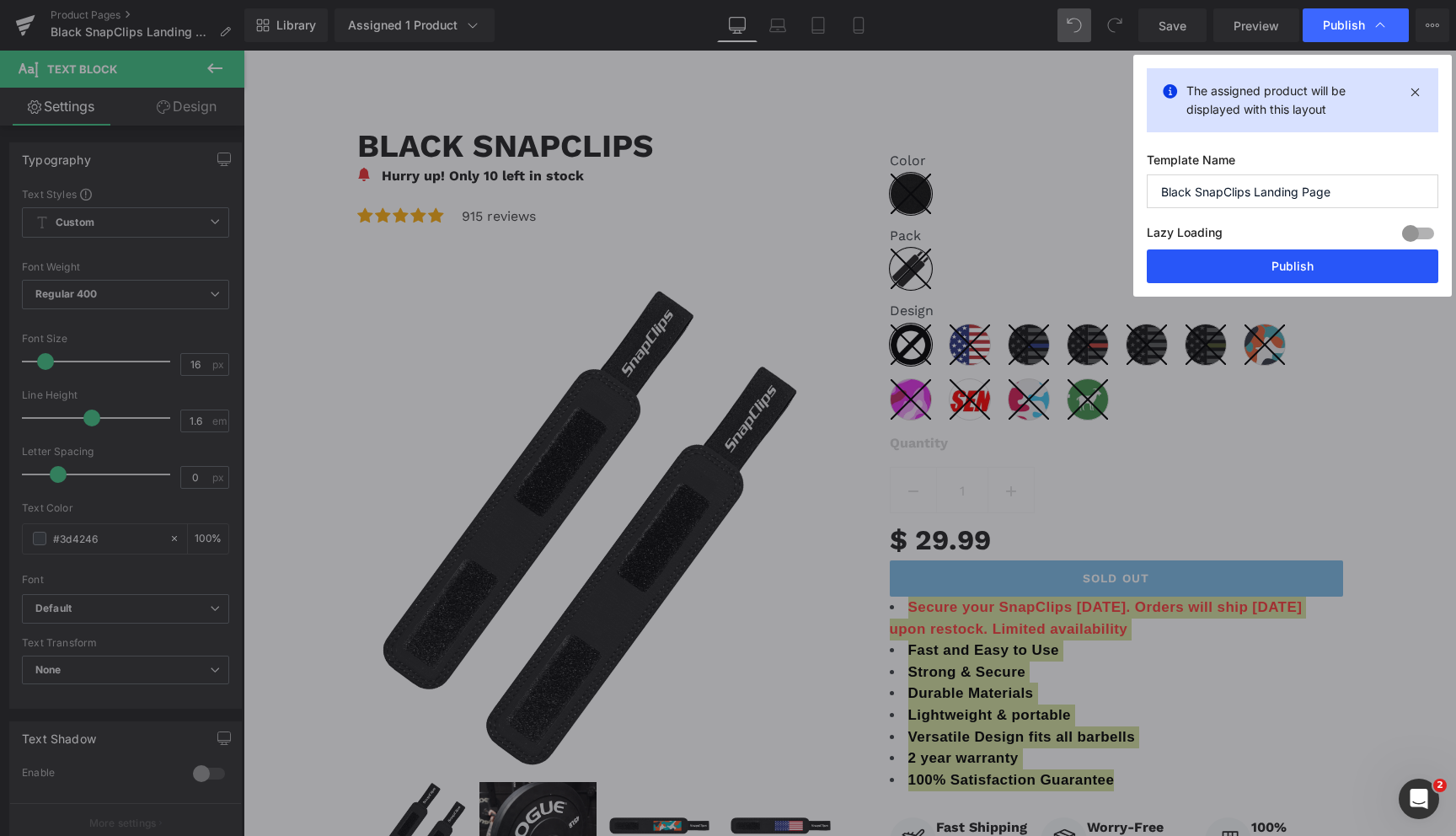
drag, startPoint x: 1299, startPoint y: 261, endPoint x: 908, endPoint y: 202, distance: 395.4
click at [1299, 261] on button "Publish" at bounding box center [1293, 267] width 291 height 34
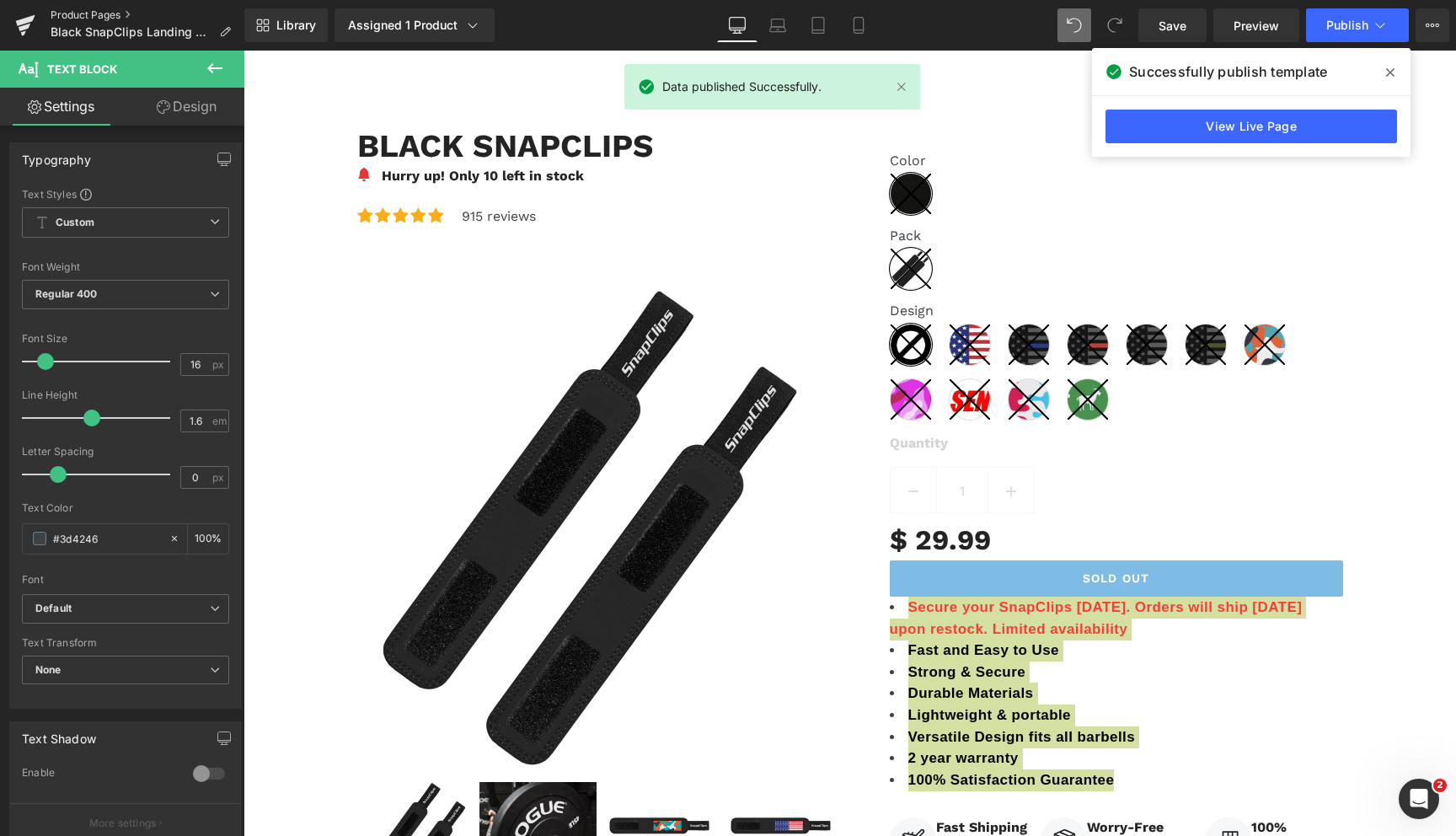
click at [118, 14] on link "Product Pages" at bounding box center [147, 15] width 194 height 14
